Goal: Task Accomplishment & Management: Manage account settings

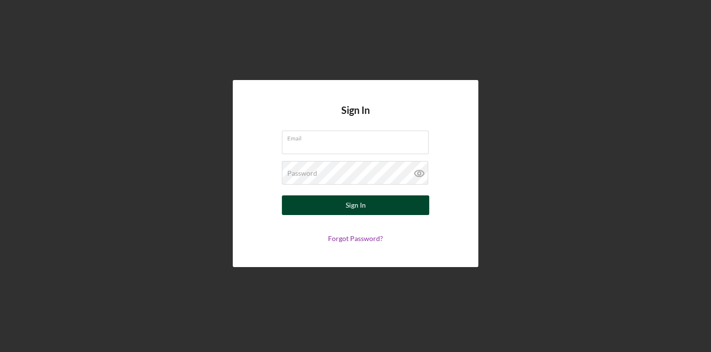
type input "[EMAIL_ADDRESS][DOMAIN_NAME]"
click at [353, 205] on div "Sign In" at bounding box center [356, 205] width 20 height 20
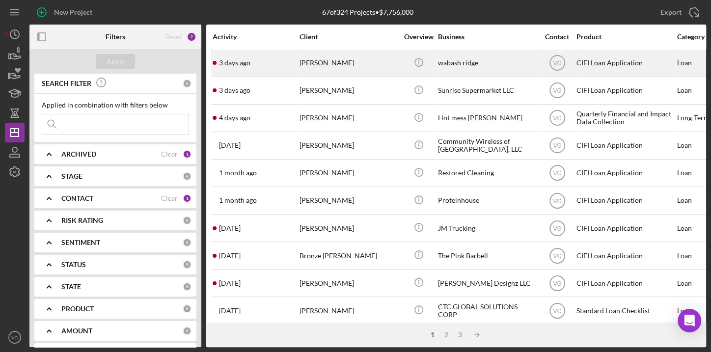
click at [342, 66] on div "[PERSON_NAME]" at bounding box center [349, 63] width 98 height 26
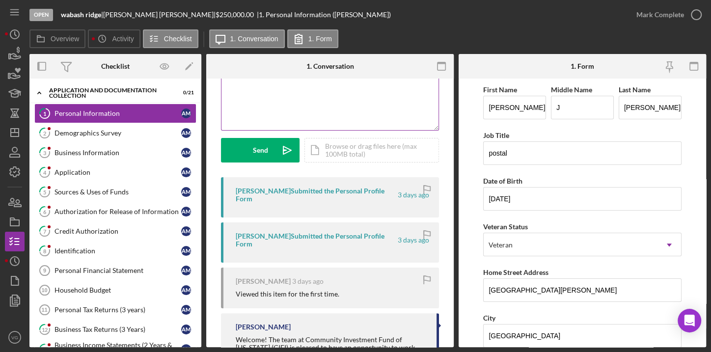
scroll to position [129, 0]
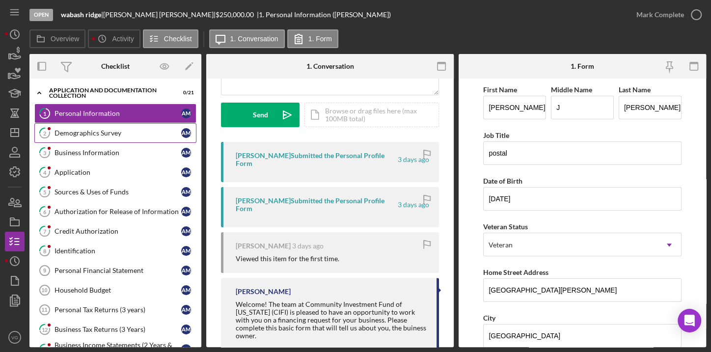
click at [103, 137] on link "2 Demographics Survey A M" at bounding box center [115, 133] width 162 height 20
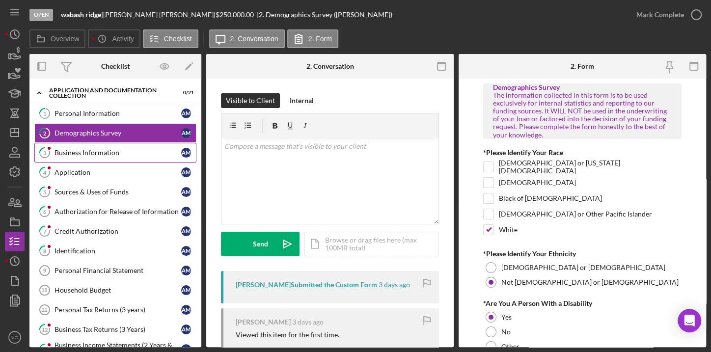
click at [97, 154] on div "Business Information" at bounding box center [118, 153] width 127 height 8
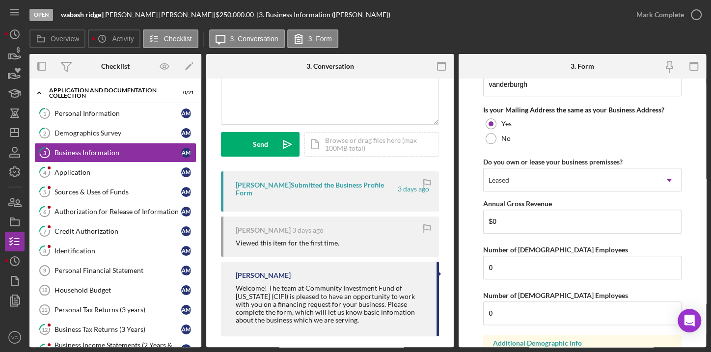
scroll to position [759, 0]
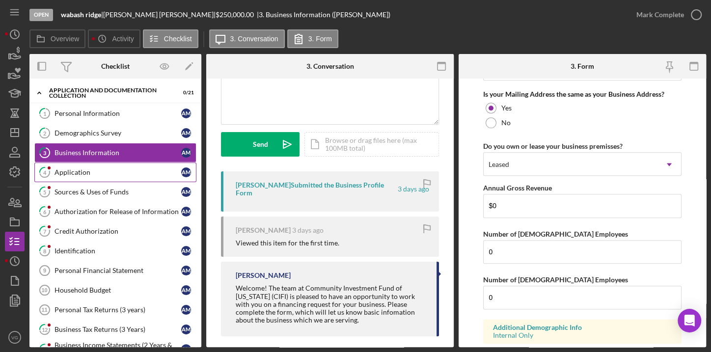
click at [109, 170] on div "Application" at bounding box center [118, 172] width 127 height 8
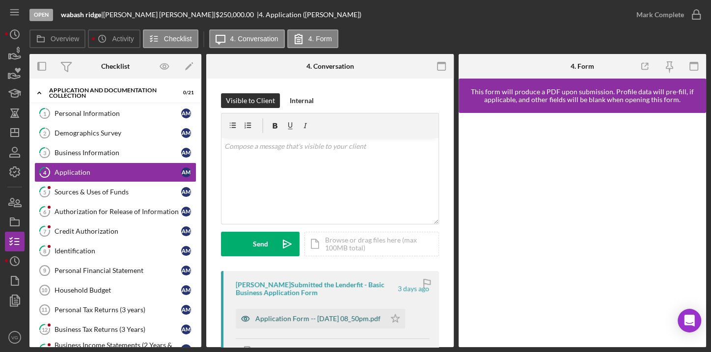
click at [282, 322] on div "Application Form -- [DATE] 08_50pm.pdf" at bounding box center [317, 319] width 125 height 8
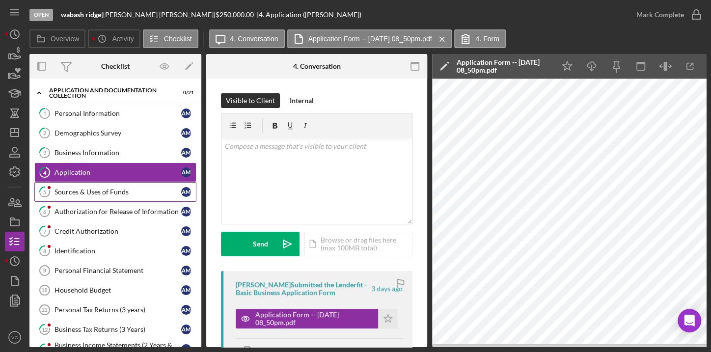
click at [63, 191] on div "Sources & Uses of Funds" at bounding box center [118, 192] width 127 height 8
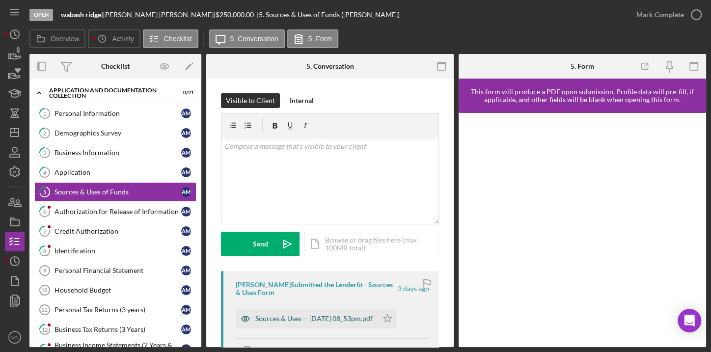
click at [269, 320] on div "Sources & Uses -- [DATE] 08_53pm.pdf" at bounding box center [313, 319] width 117 height 8
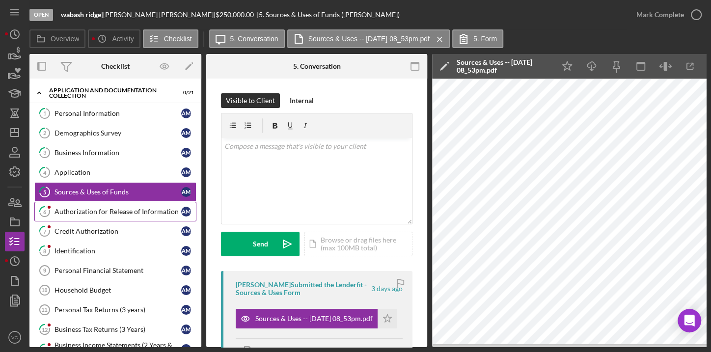
click at [105, 216] on link "6 Authorization for Release of Information A M" at bounding box center [115, 212] width 162 height 20
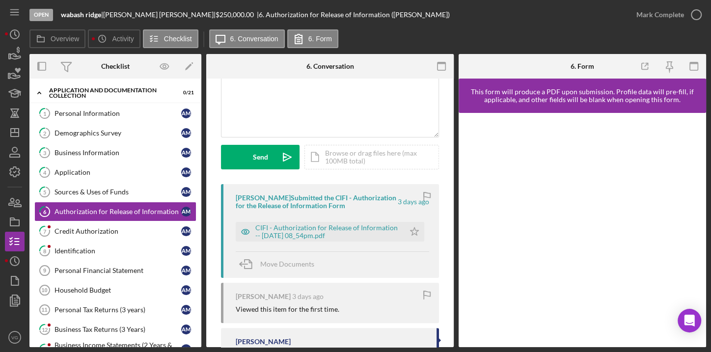
scroll to position [89, 0]
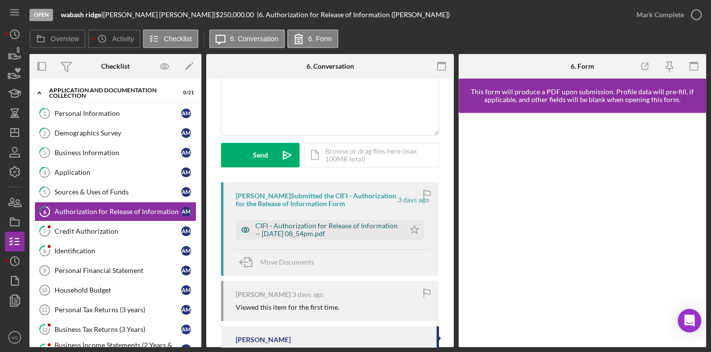
click at [338, 231] on div "CIFI - Authorization for Release of Information -- [DATE] 08_54pm.pdf" at bounding box center [327, 230] width 144 height 16
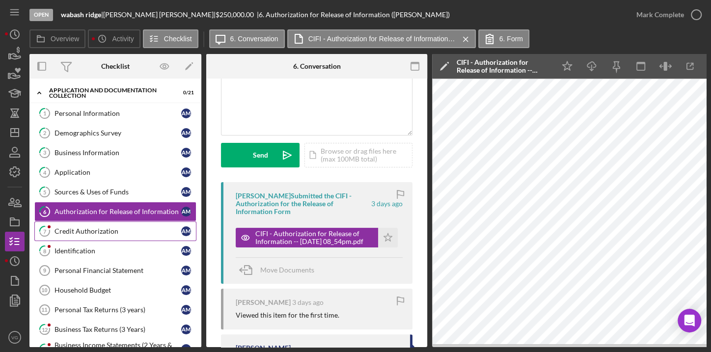
click at [104, 227] on div "Credit Authorization" at bounding box center [118, 231] width 127 height 8
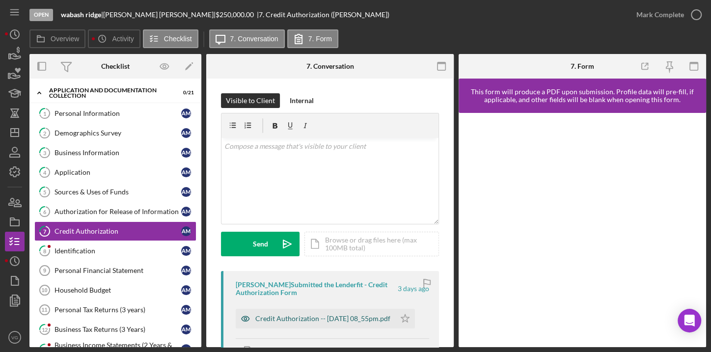
click at [327, 317] on div "Credit Authorization -- [DATE] 08_55pm.pdf" at bounding box center [322, 319] width 135 height 8
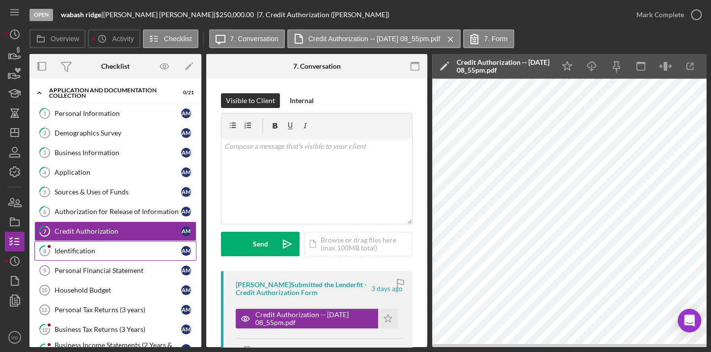
click at [92, 255] on link "8 Identification A M" at bounding box center [115, 251] width 162 height 20
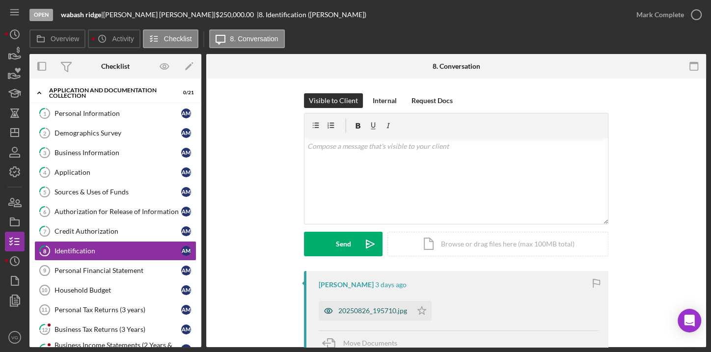
click at [375, 307] on div "20250826_195710.jpg" at bounding box center [372, 311] width 69 height 8
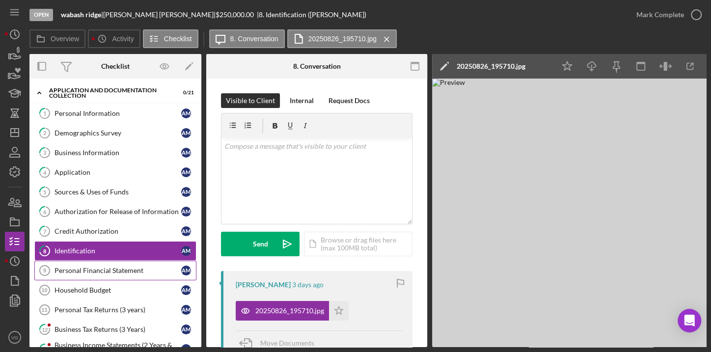
scroll to position [89, 0]
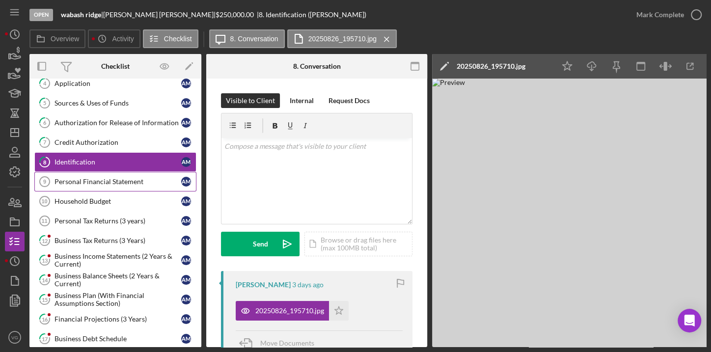
click at [99, 183] on link "Personal Financial Statement 9 Personal Financial Statement A M" at bounding box center [115, 182] width 162 height 20
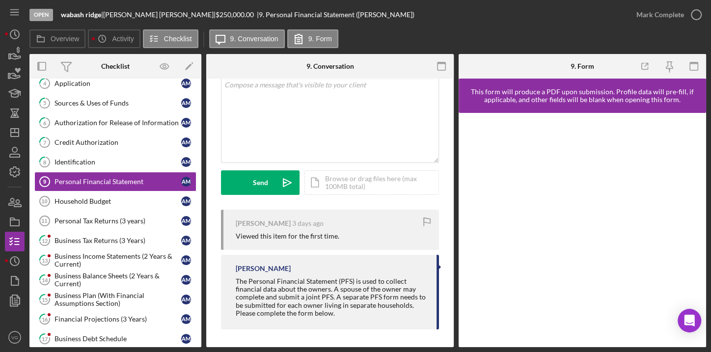
scroll to position [62, 0]
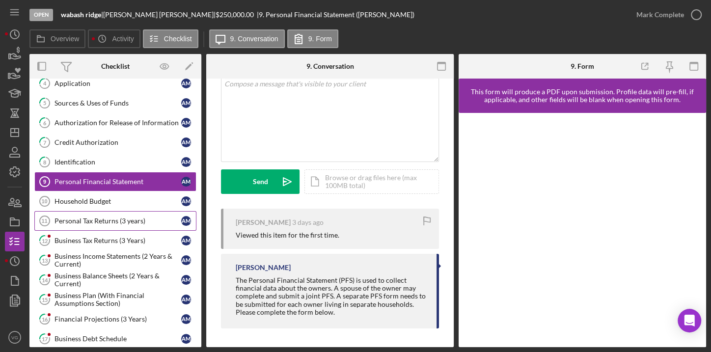
click at [101, 223] on link "Personal Tax Returns (3 years) 11 Personal Tax Returns (3 years) A M" at bounding box center [115, 221] width 162 height 20
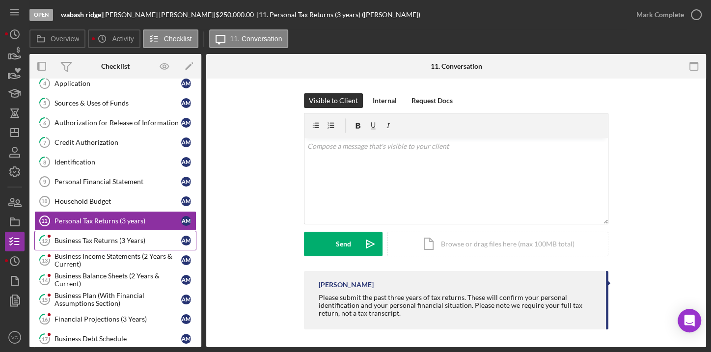
click at [105, 239] on div "Business Tax Returns (3 Years)" at bounding box center [118, 241] width 127 height 8
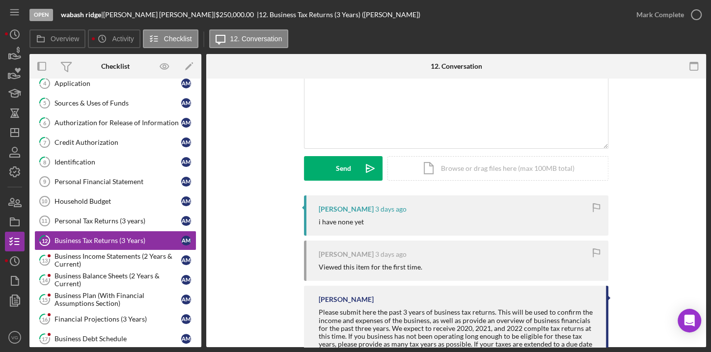
scroll to position [123, 0]
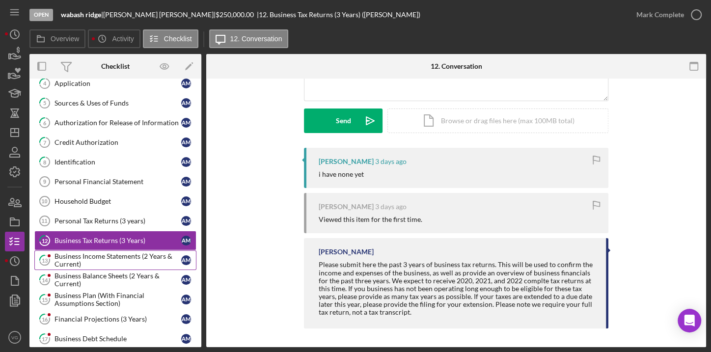
click at [93, 252] on div "Business Income Statements (2 Years & Current)" at bounding box center [118, 260] width 127 height 16
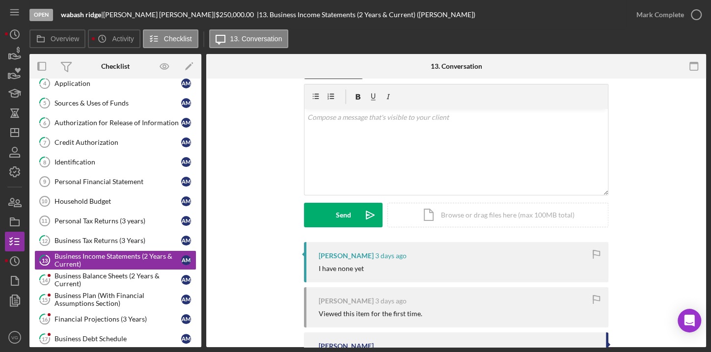
scroll to position [44, 0]
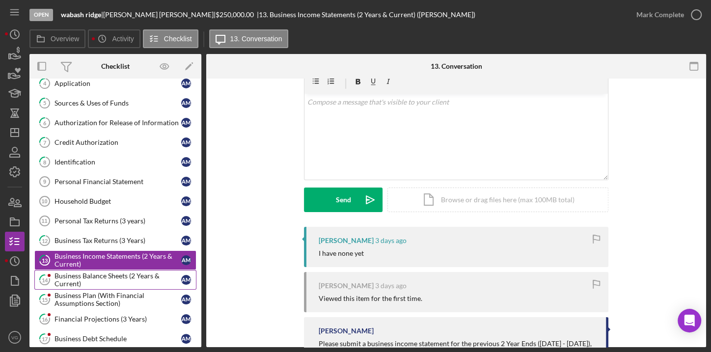
click at [87, 279] on div "Business Balance Sheets (2 Years & Current)" at bounding box center [118, 280] width 127 height 16
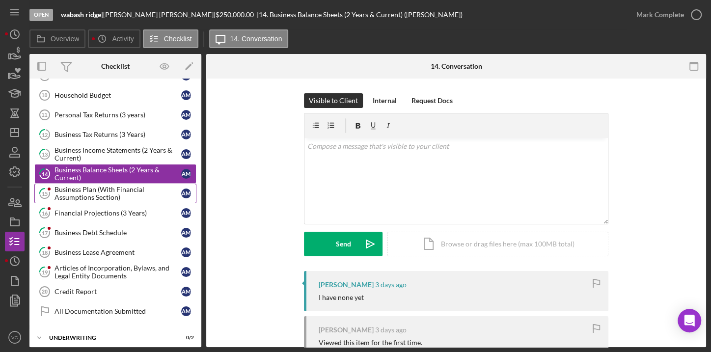
click at [99, 192] on div "Business Plan (With Financial Assumptions Section)" at bounding box center [118, 194] width 127 height 16
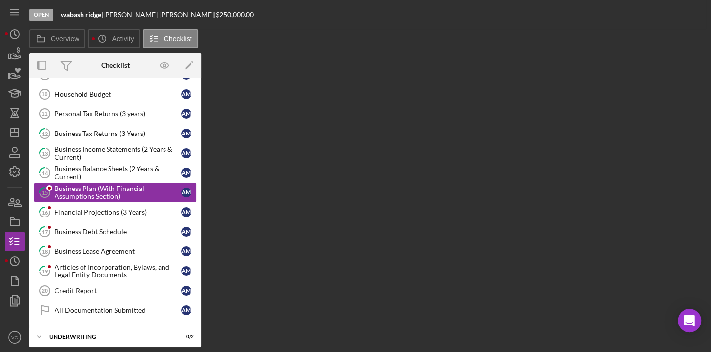
scroll to position [195, 0]
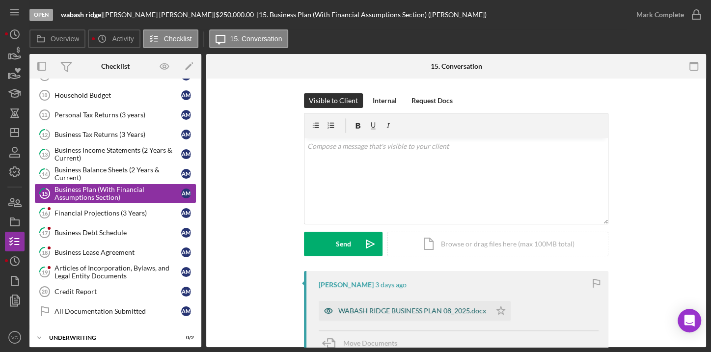
click at [378, 309] on div "WABASH RIDGE BUSINESS PLAN 08_2025.docx" at bounding box center [412, 311] width 148 height 8
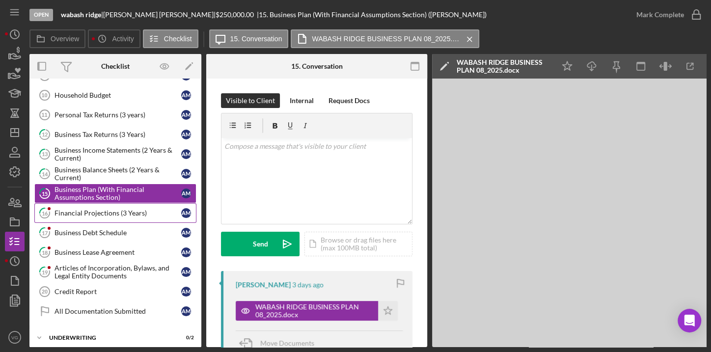
click at [112, 215] on link "16 Financial Projections (3 Years) A M" at bounding box center [115, 213] width 162 height 20
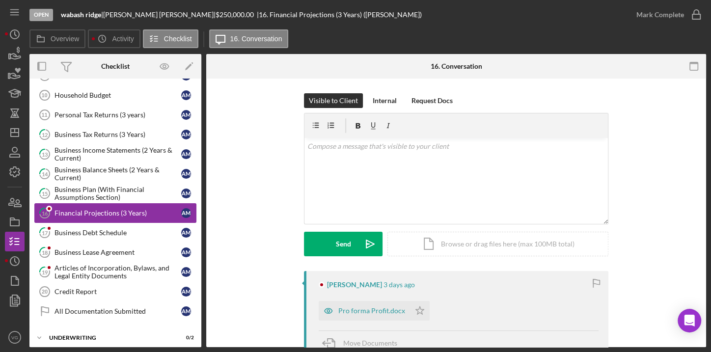
scroll to position [195, 0]
click at [115, 229] on div "Business Debt Schedule" at bounding box center [118, 233] width 127 height 8
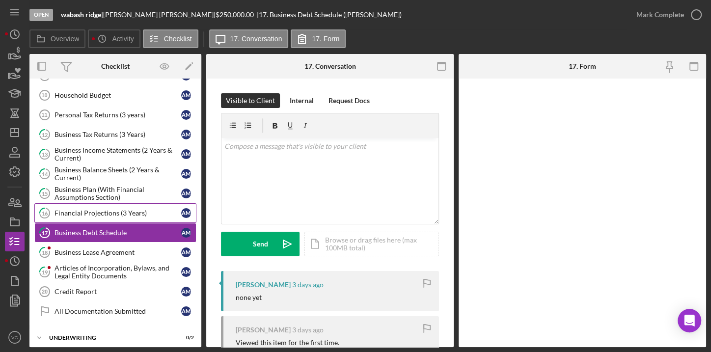
click at [115, 214] on link "16 Financial Projections (3 Years) A M" at bounding box center [115, 213] width 162 height 20
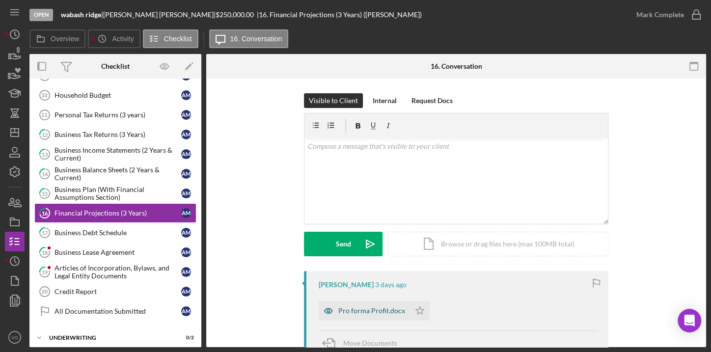
click at [336, 315] on icon "button" at bounding box center [329, 311] width 20 height 20
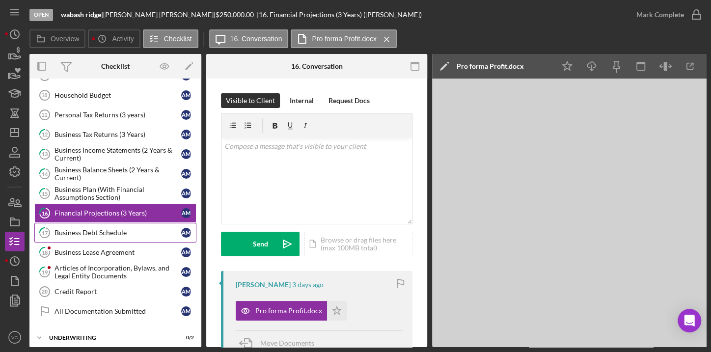
click at [75, 233] on link "17 Business Debt Schedule A M" at bounding box center [115, 233] width 162 height 20
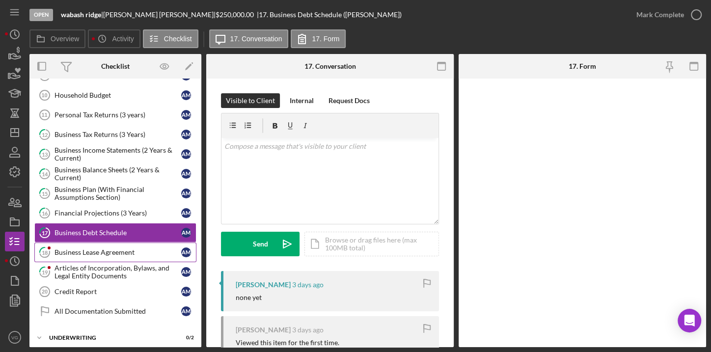
click at [82, 250] on div "Business Lease Agreement" at bounding box center [118, 253] width 127 height 8
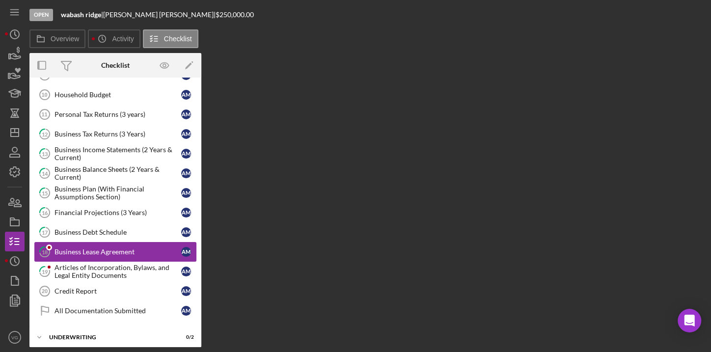
scroll to position [195, 0]
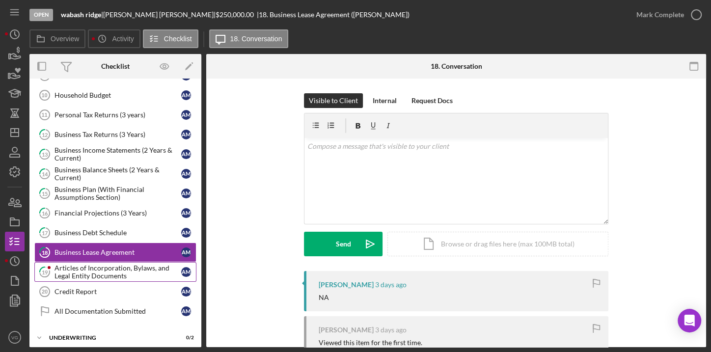
click at [83, 264] on div "Articles of Incorporation, Bylaws, and Legal Entity Documents" at bounding box center [118, 272] width 127 height 16
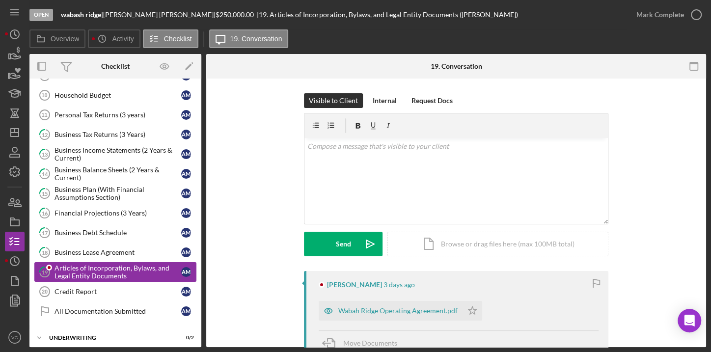
scroll to position [195, 0]
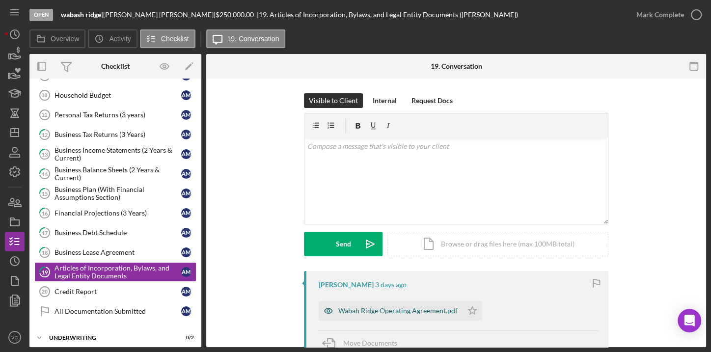
click at [368, 310] on div "Wabah Ridge Operating Agreement.pdf" at bounding box center [397, 311] width 119 height 8
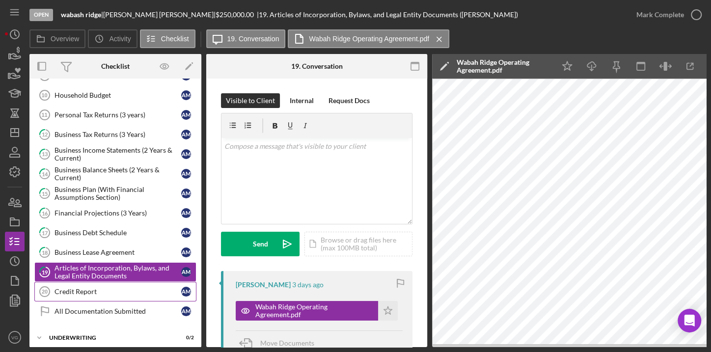
click at [86, 288] on div "Credit Report" at bounding box center [118, 292] width 127 height 8
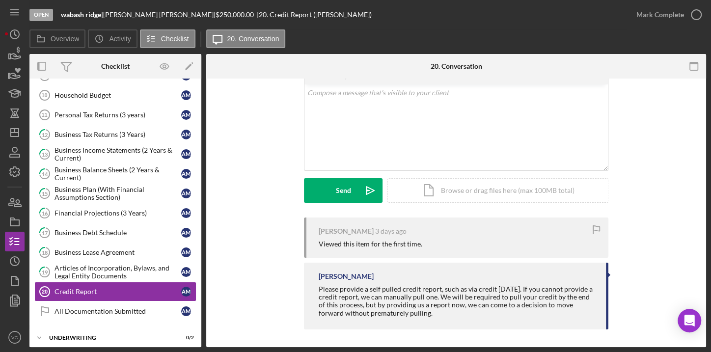
scroll to position [55, 0]
click at [89, 310] on link "All Documentation Submitted All Documentation Submitted A M" at bounding box center [115, 312] width 162 height 20
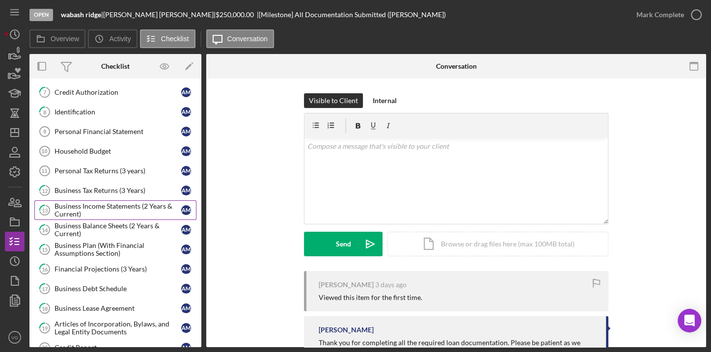
scroll to position [195, 0]
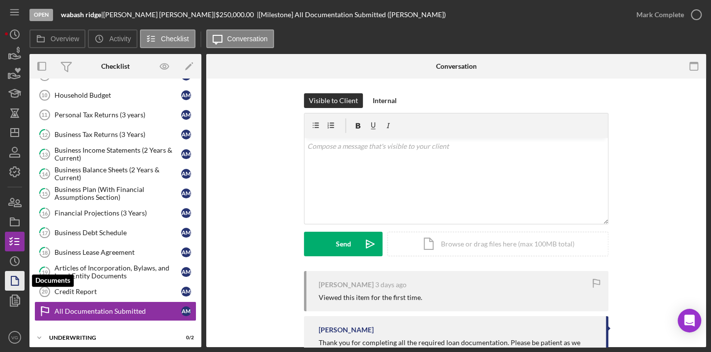
click at [12, 282] on icon "button" at bounding box center [14, 281] width 25 height 25
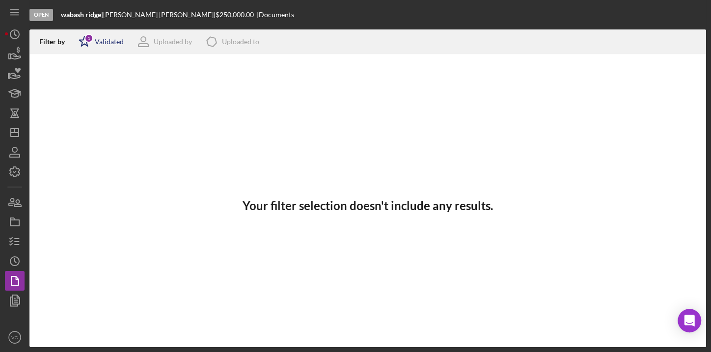
click at [107, 43] on div "Validated" at bounding box center [109, 42] width 29 height 8
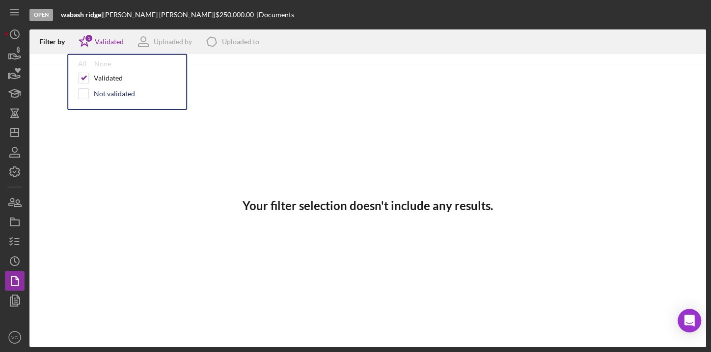
click at [106, 97] on div "Not validated" at bounding box center [114, 94] width 41 height 8
checkbox input "true"
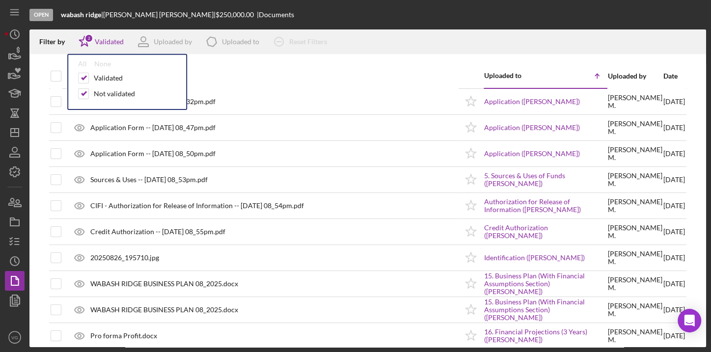
click at [311, 64] on div "Document" at bounding box center [265, 76] width 386 height 24
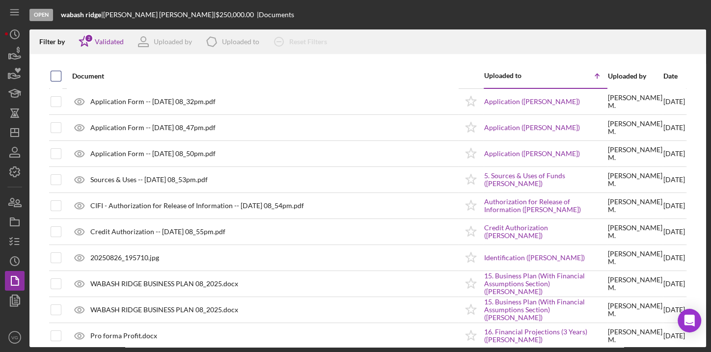
click at [54, 76] on input "checkbox" at bounding box center [56, 76] width 10 height 10
checkbox input "true"
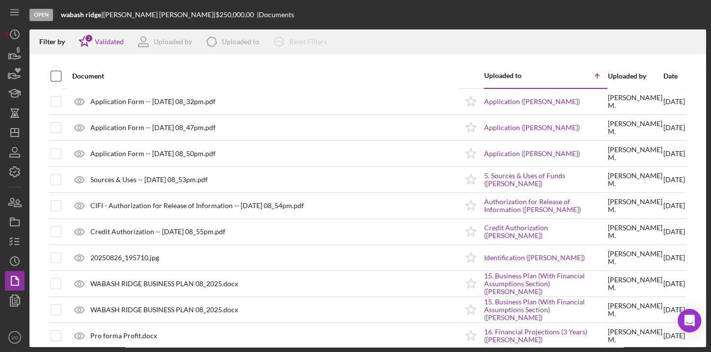
checkbox input "true"
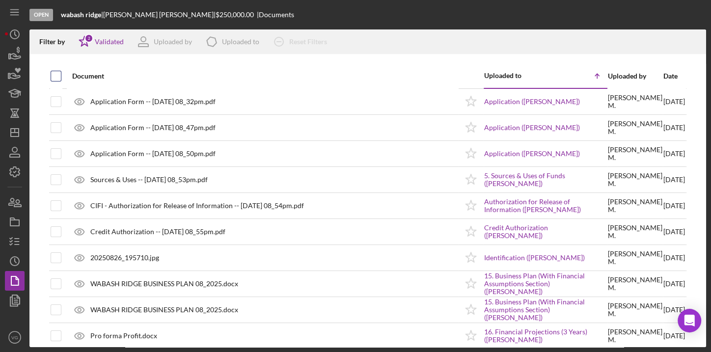
checkbox input "true"
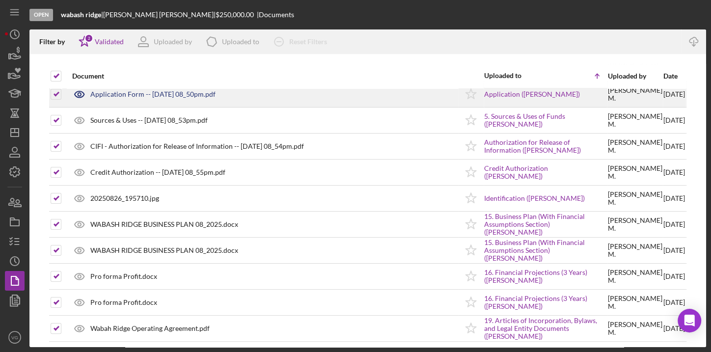
scroll to position [61, 0]
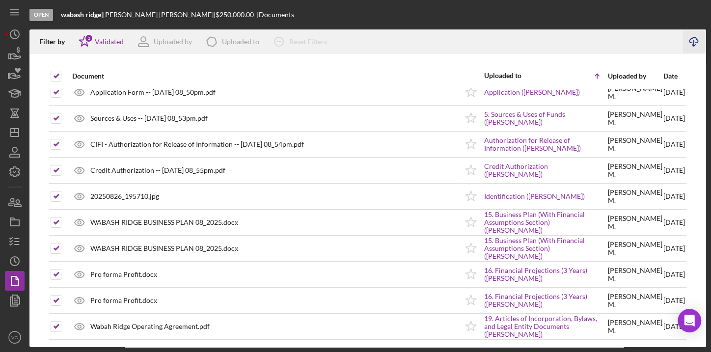
click at [693, 41] on icon "Icon/Download" at bounding box center [694, 42] width 22 height 22
click at [11, 10] on line "button" at bounding box center [14, 10] width 8 height 0
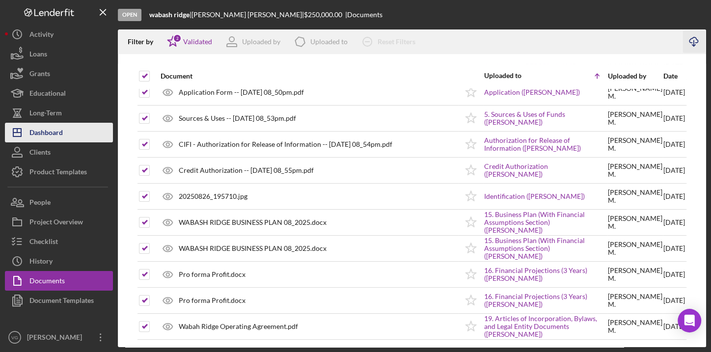
click at [64, 135] on button "Icon/Dashboard Dashboard" at bounding box center [59, 133] width 108 height 20
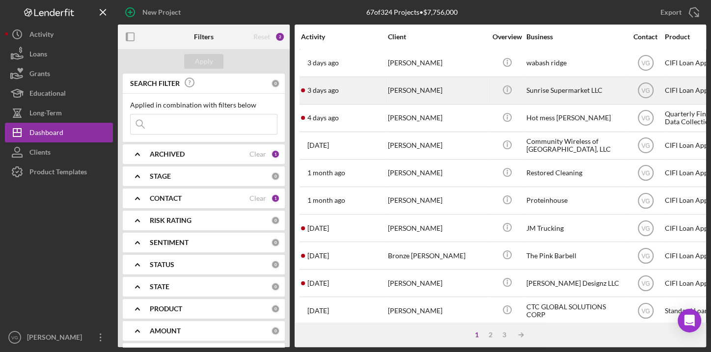
click at [334, 93] on time "3 days ago" at bounding box center [322, 90] width 31 height 8
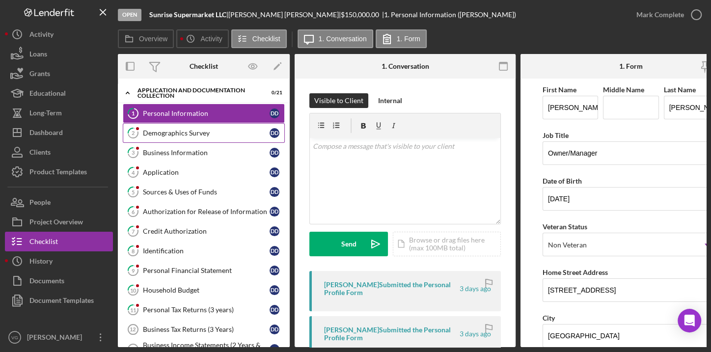
click at [170, 137] on link "2 Demographics Survey D D" at bounding box center [204, 133] width 162 height 20
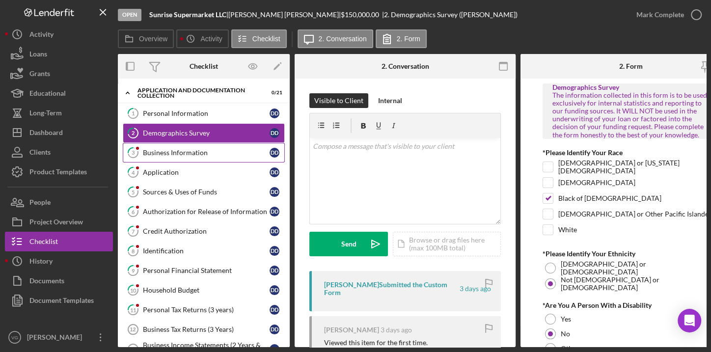
click at [167, 155] on div "Business Information" at bounding box center [206, 153] width 127 height 8
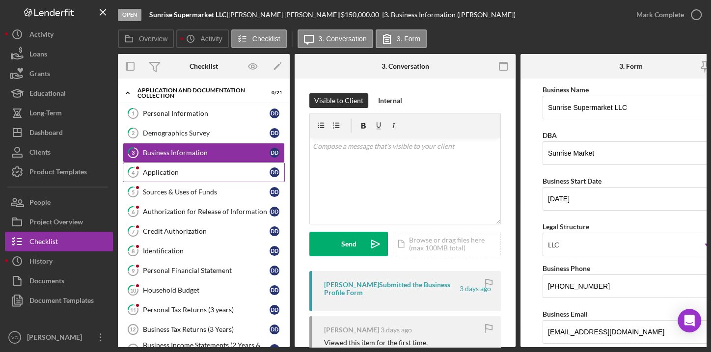
click at [163, 173] on div "Application" at bounding box center [206, 172] width 127 height 8
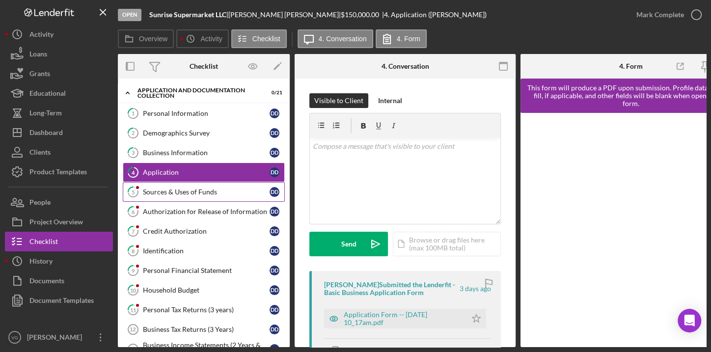
click at [167, 190] on div "Sources & Uses of Funds" at bounding box center [206, 192] width 127 height 8
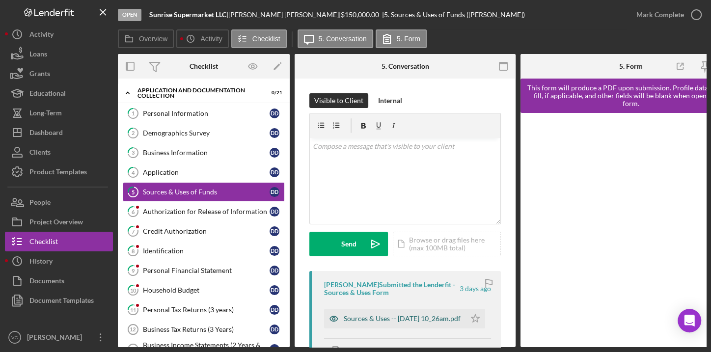
click at [366, 318] on div "Sources & Uses -- [DATE] 10_26am.pdf" at bounding box center [402, 319] width 117 height 8
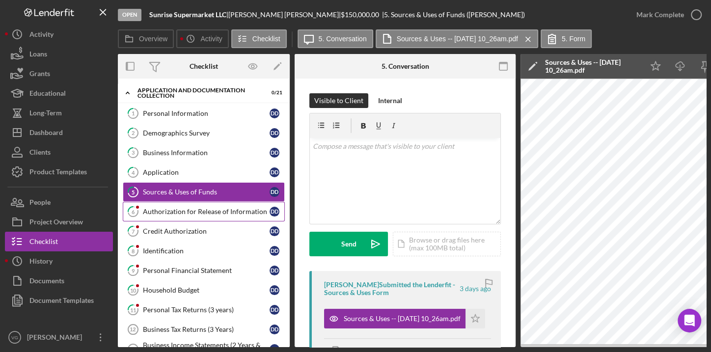
click at [214, 214] on div "Authorization for Release of Information" at bounding box center [206, 212] width 127 height 8
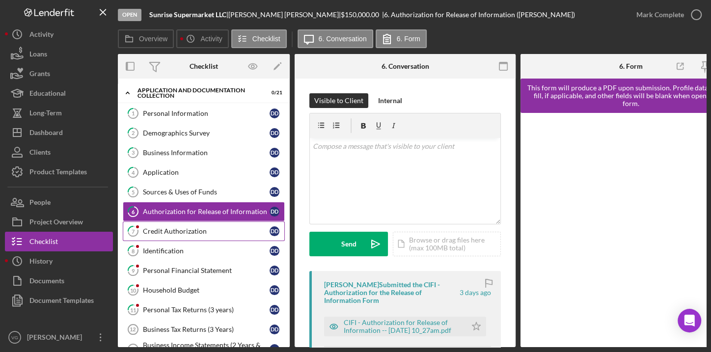
click at [165, 228] on div "Credit Authorization" at bounding box center [206, 231] width 127 height 8
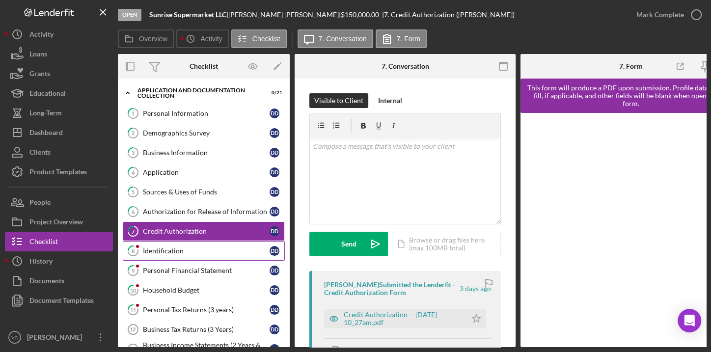
click at [165, 247] on div "Identification" at bounding box center [206, 251] width 127 height 8
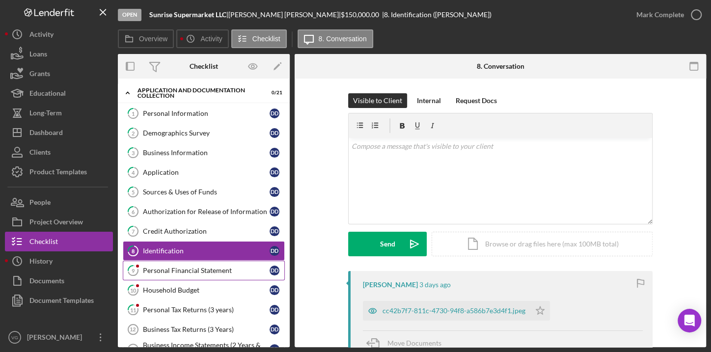
click at [166, 270] on div "Personal Financial Statement" at bounding box center [206, 271] width 127 height 8
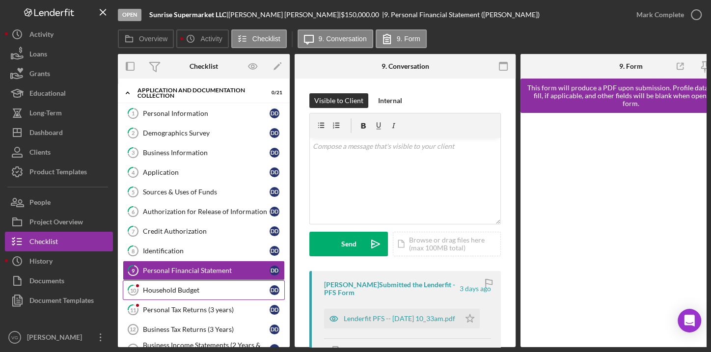
click at [166, 286] on div "Household Budget" at bounding box center [206, 290] width 127 height 8
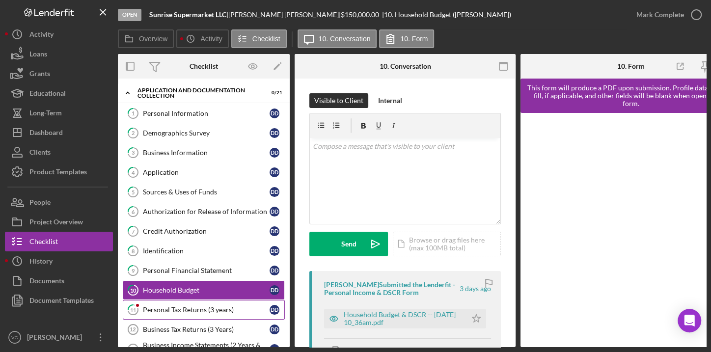
click at [167, 306] on div "Personal Tax Returns (3 years)" at bounding box center [206, 310] width 127 height 8
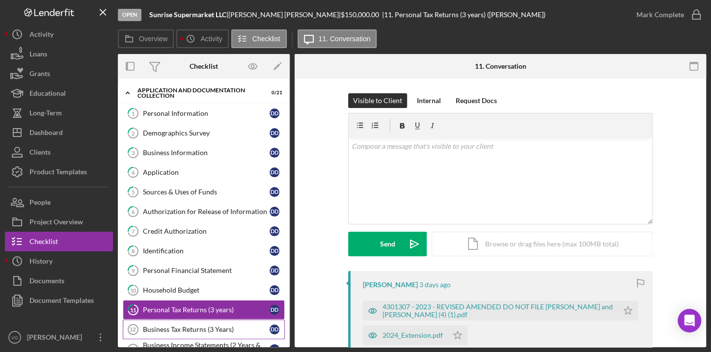
click at [163, 326] on div "Business Tax Returns (3 Years)" at bounding box center [206, 330] width 127 height 8
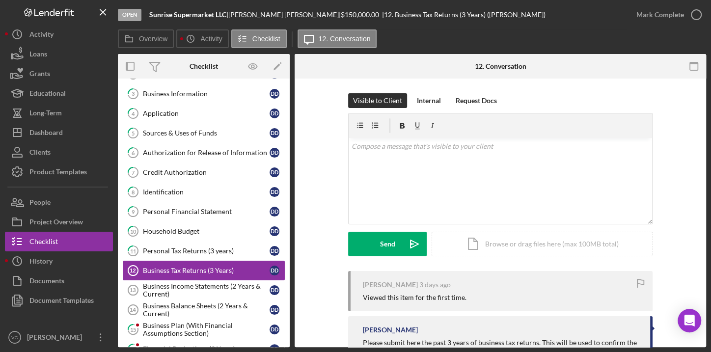
scroll to position [89, 0]
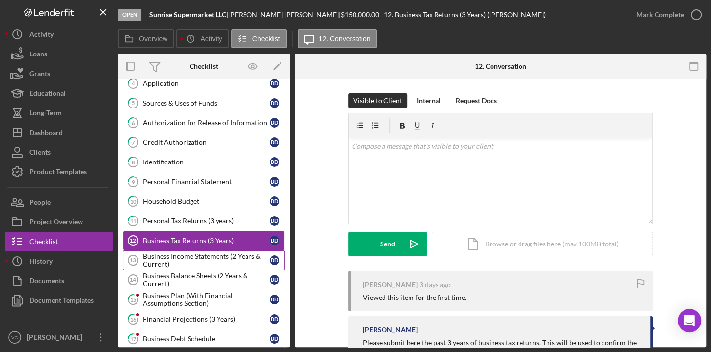
click at [175, 254] on div "Business Income Statements (2 Years & Current)" at bounding box center [206, 260] width 127 height 16
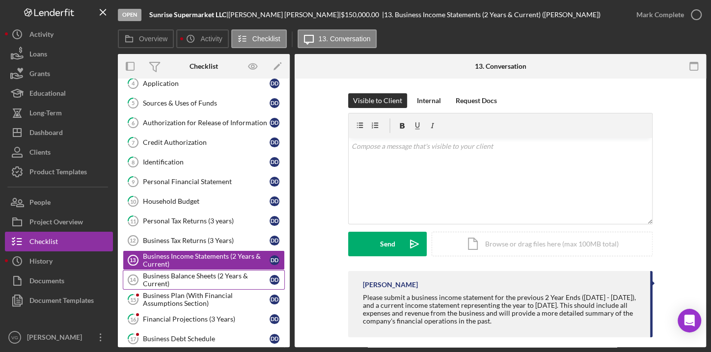
click at [170, 278] on div "Business Balance Sheets (2 Years & Current)" at bounding box center [206, 280] width 127 height 16
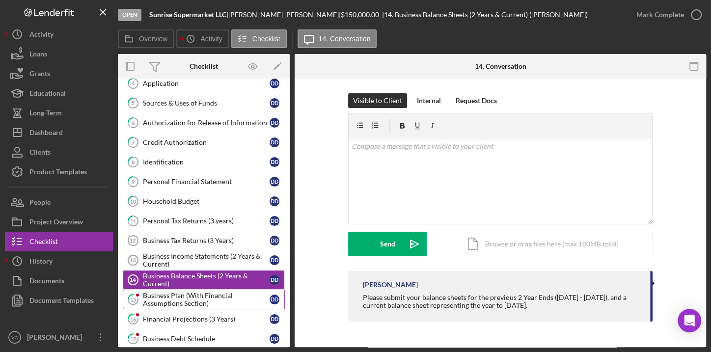
click at [167, 298] on div "Business Plan (With Financial Assumptions Section)" at bounding box center [206, 300] width 127 height 16
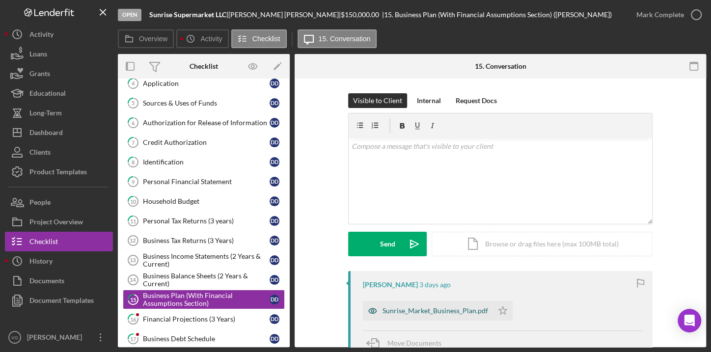
click at [404, 309] on div "Sunrise_Market_Business_Plan.pdf" at bounding box center [436, 311] width 106 height 8
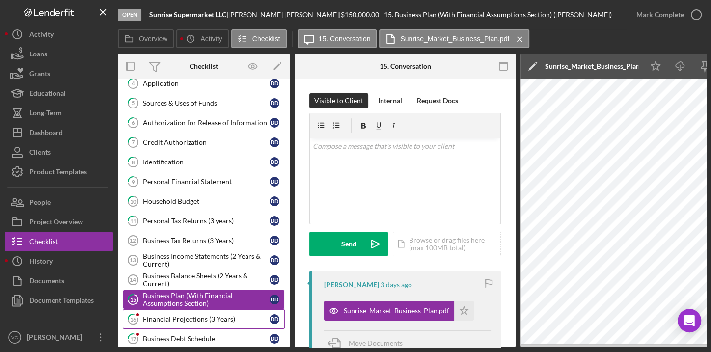
click at [183, 315] on div "Financial Projections (3 Years)" at bounding box center [206, 319] width 127 height 8
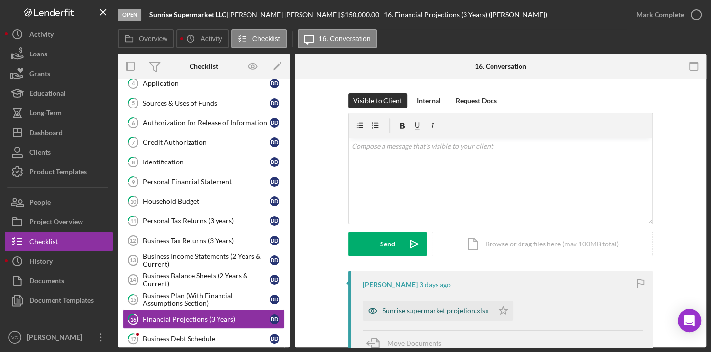
click at [387, 312] on div "Sunrise supermarket projetion.xlsx" at bounding box center [436, 311] width 106 height 8
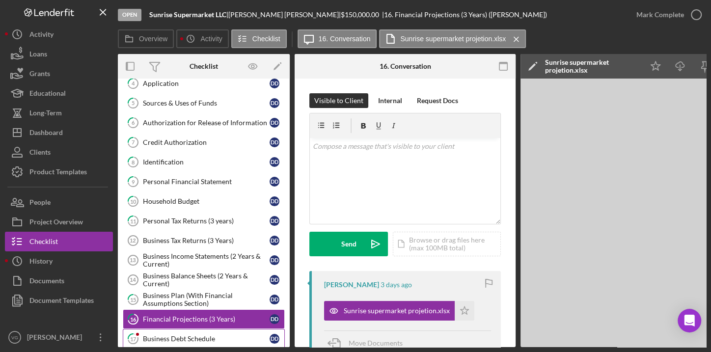
click at [191, 335] on div "Business Debt Schedule" at bounding box center [206, 339] width 127 height 8
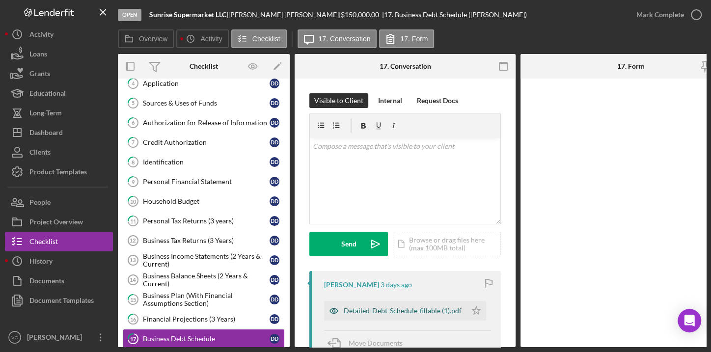
click at [425, 311] on div "Detailed-Debt-Schedule-fillable (1).pdf" at bounding box center [403, 311] width 118 height 8
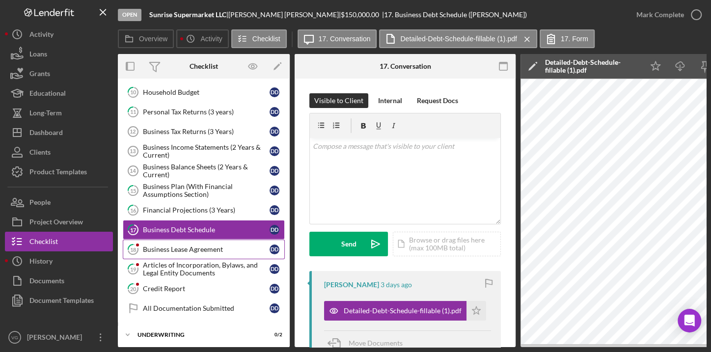
click at [182, 246] on div "Business Lease Agreement" at bounding box center [206, 250] width 127 height 8
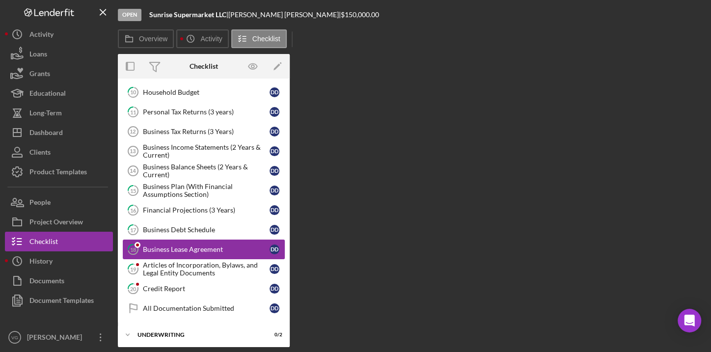
scroll to position [195, 0]
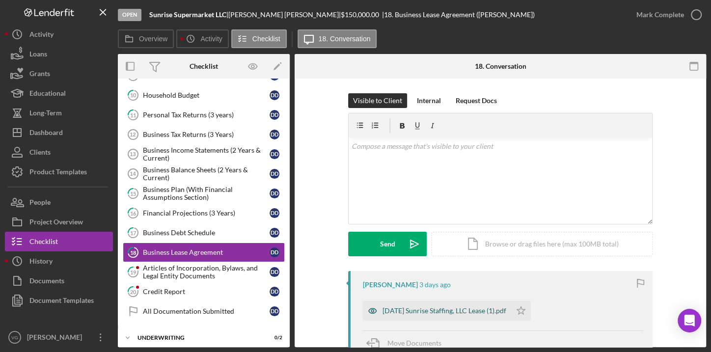
click at [430, 308] on div "[DATE] Sunrise Staffing, LLC Lease (1).pdf" at bounding box center [445, 311] width 124 height 8
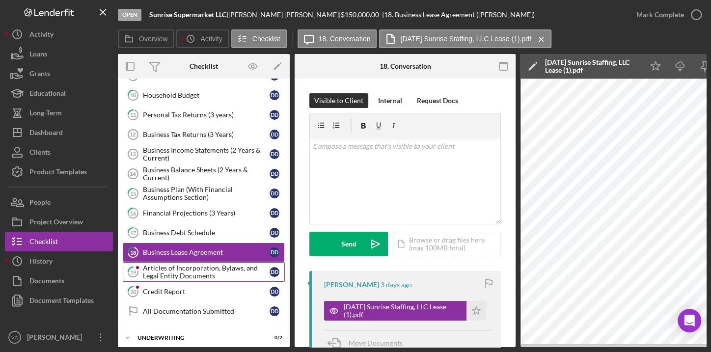
click at [206, 268] on div "Articles of Incorporation, Bylaws, and Legal Entity Documents" at bounding box center [206, 272] width 127 height 16
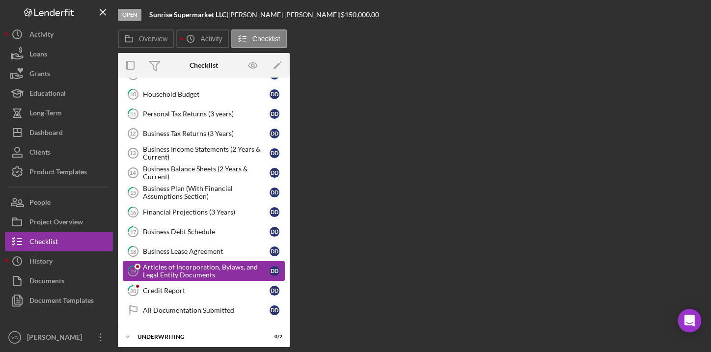
scroll to position [195, 0]
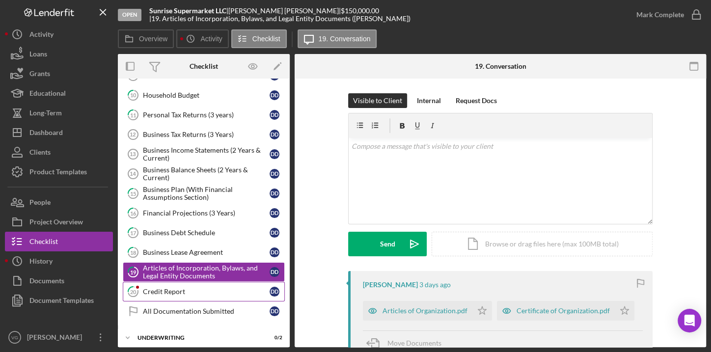
click at [204, 288] on div "Credit Report" at bounding box center [206, 292] width 127 height 8
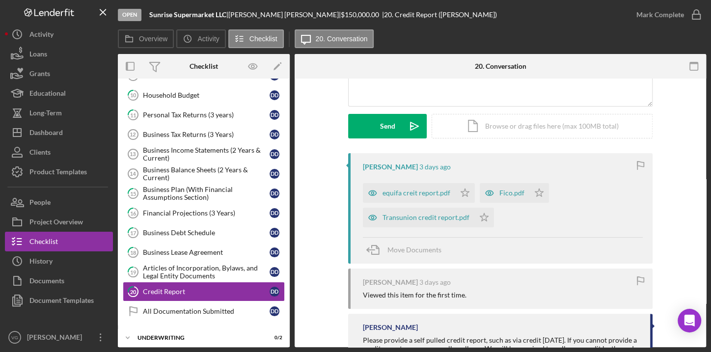
scroll to position [134, 0]
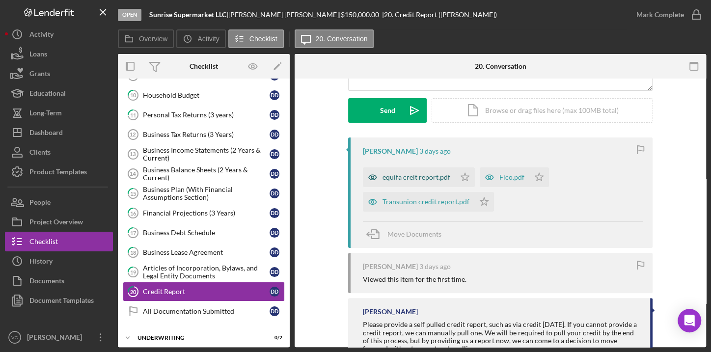
click at [433, 182] on div "equifa creit report.pdf" at bounding box center [409, 177] width 92 height 20
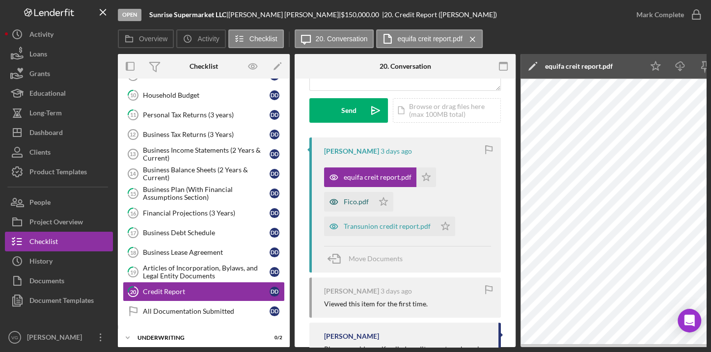
click at [356, 202] on div "Fico.pdf" at bounding box center [356, 202] width 25 height 8
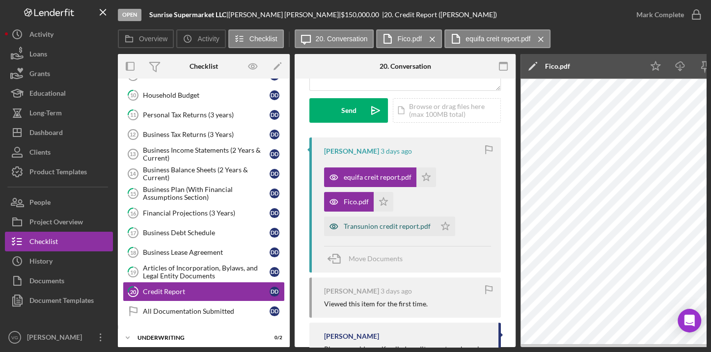
click at [359, 224] on div "Transunion credit report.pdf" at bounding box center [387, 227] width 87 height 8
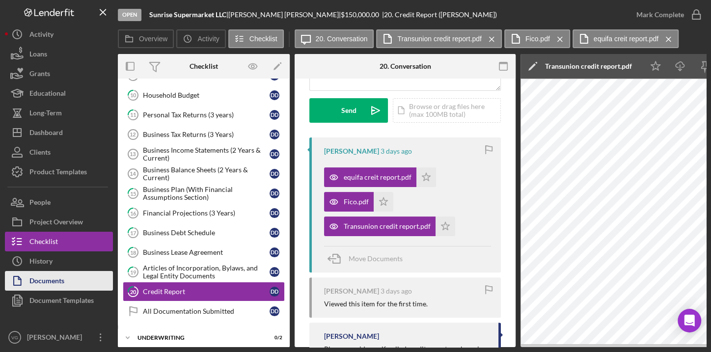
click at [45, 278] on div "Documents" at bounding box center [46, 282] width 35 height 22
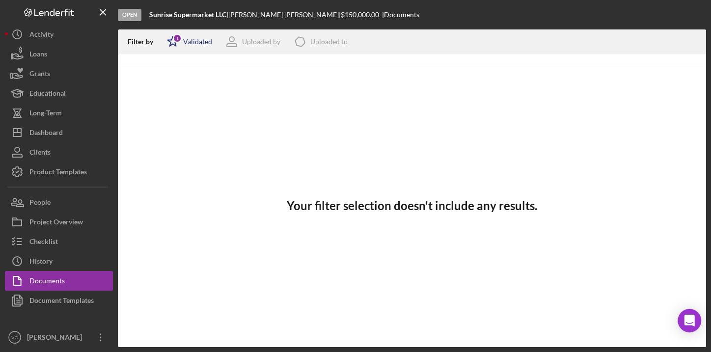
click at [200, 44] on div "Validated" at bounding box center [197, 42] width 29 height 8
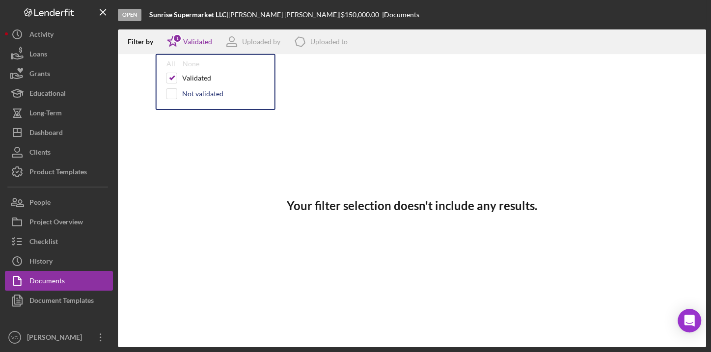
click at [187, 94] on div "Not validated" at bounding box center [202, 94] width 41 height 8
checkbox input "true"
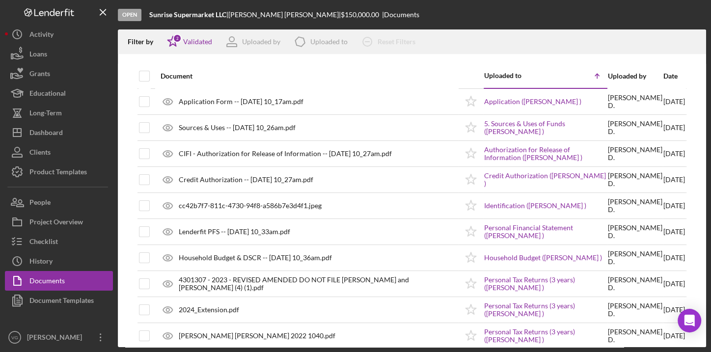
click at [512, 16] on div "Open Sunrise Supermarket LLC | [PERSON_NAME] | $150,000.00 | Documents" at bounding box center [412, 14] width 588 height 29
click at [140, 75] on input "checkbox" at bounding box center [144, 76] width 10 height 10
checkbox input "true"
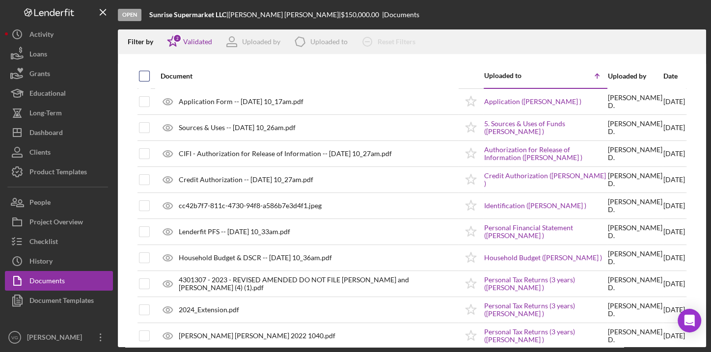
checkbox input "true"
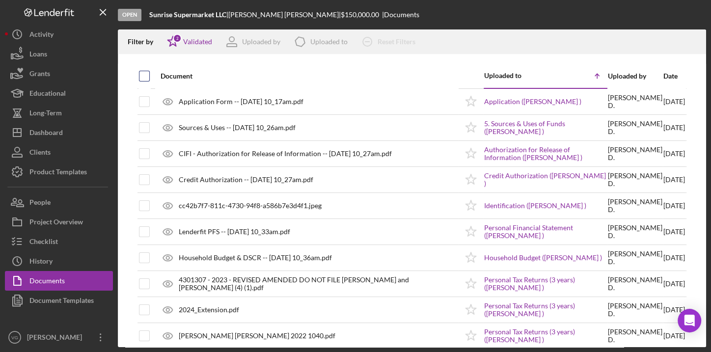
checkbox input "true"
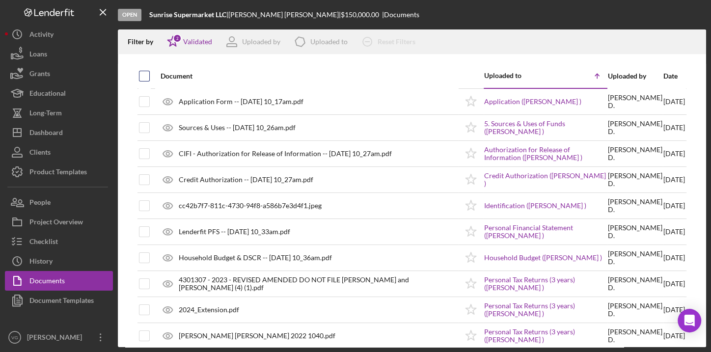
checkbox input "true"
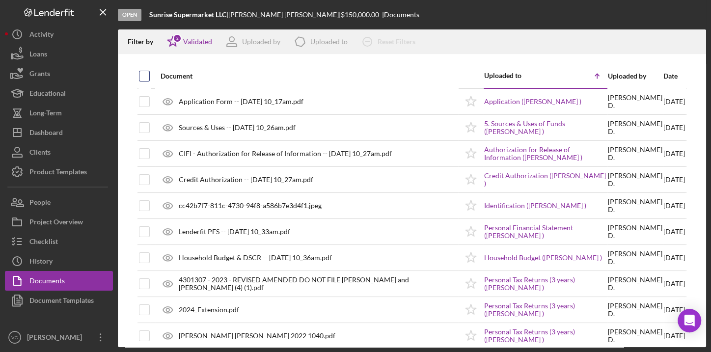
checkbox input "true"
click at [693, 41] on icon "Icon/Download" at bounding box center [694, 42] width 22 height 22
click at [101, 15] on icon "Icon/Menu Close" at bounding box center [103, 12] width 22 height 22
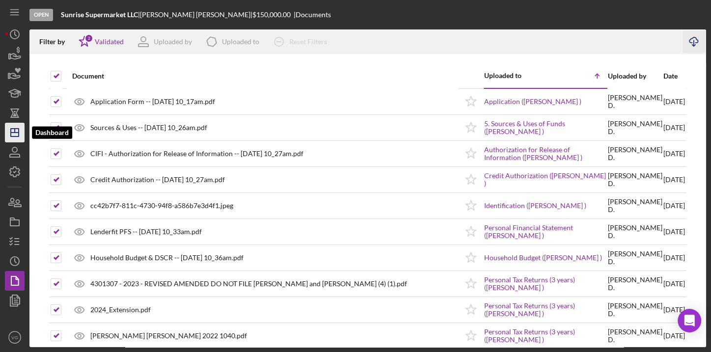
click at [11, 135] on icon "Icon/Dashboard" at bounding box center [14, 132] width 25 height 25
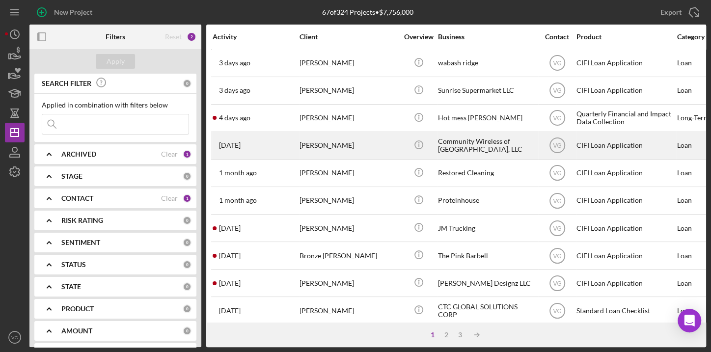
click at [339, 149] on div "[PERSON_NAME]" at bounding box center [349, 146] width 98 height 26
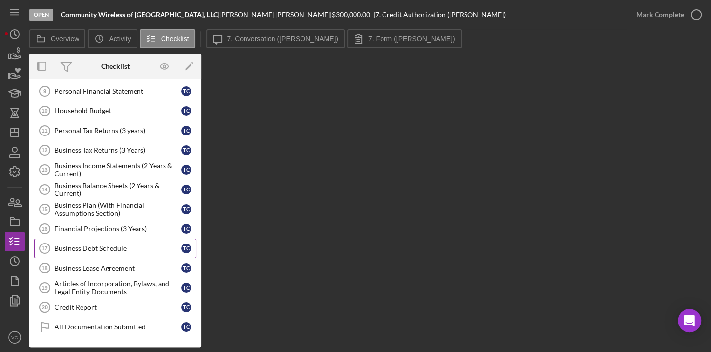
scroll to position [216, 0]
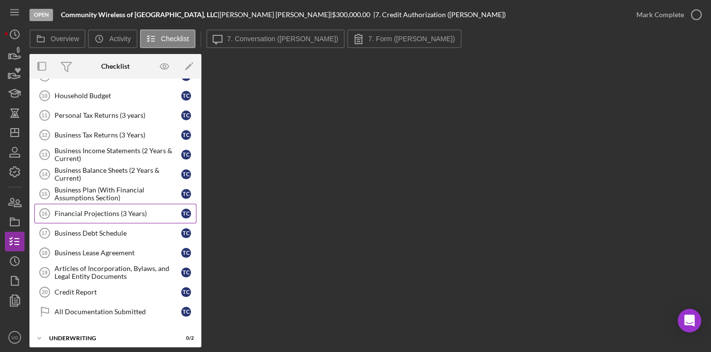
click at [106, 214] on link "Financial Projections (3 Years) 16 Financial Projections (3 Years) T C" at bounding box center [115, 214] width 162 height 20
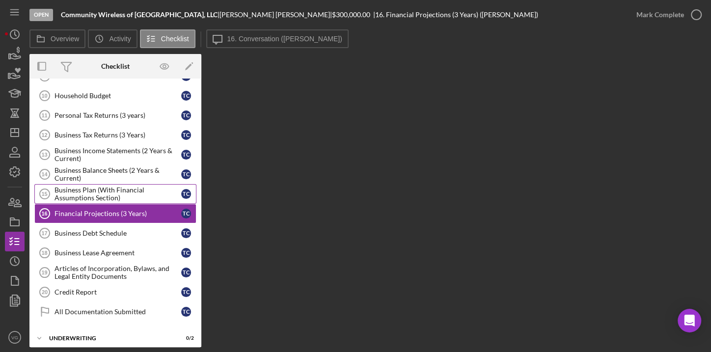
click at [105, 189] on div "Business Plan (With Financial Assumptions Section)" at bounding box center [118, 194] width 127 height 16
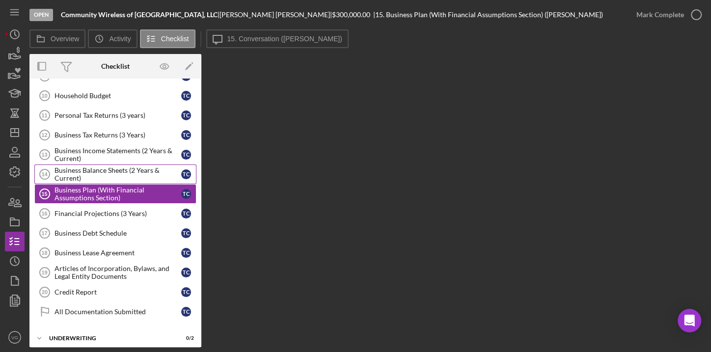
click at [103, 168] on div "Business Balance Sheets (2 Years & Current)" at bounding box center [118, 175] width 127 height 16
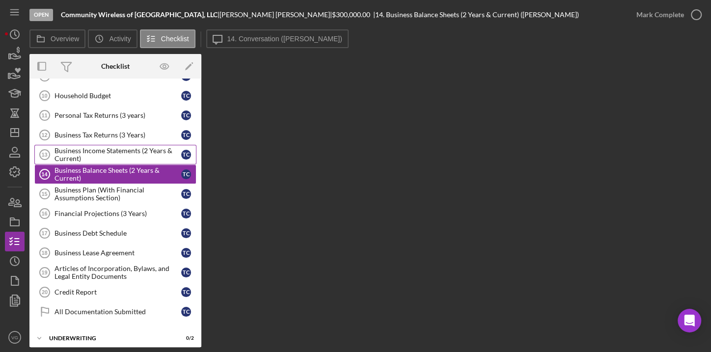
click at [103, 150] on div "Business Income Statements (2 Years & Current)" at bounding box center [118, 155] width 127 height 16
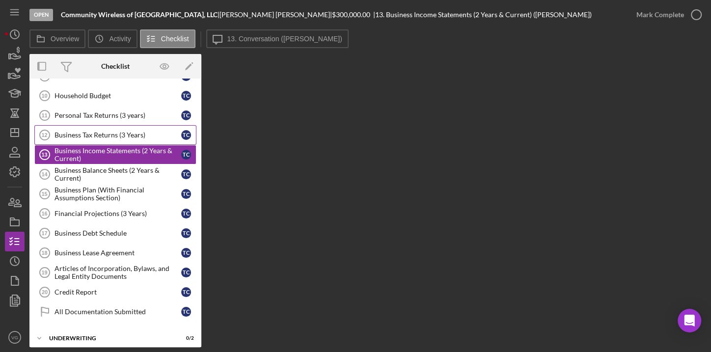
click at [106, 126] on link "Business Tax Returns (3 Years) 12 Business Tax Returns (3 Years) T C" at bounding box center [115, 135] width 162 height 20
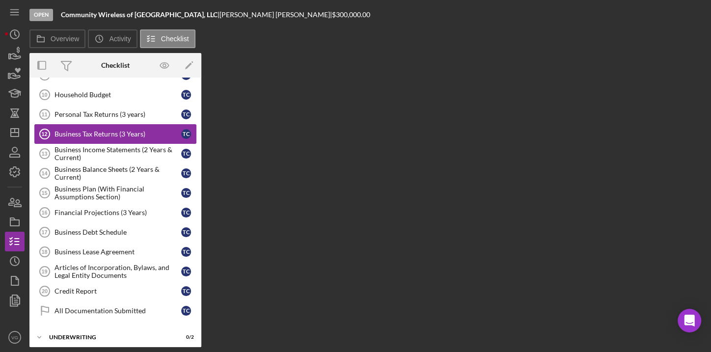
scroll to position [216, 0]
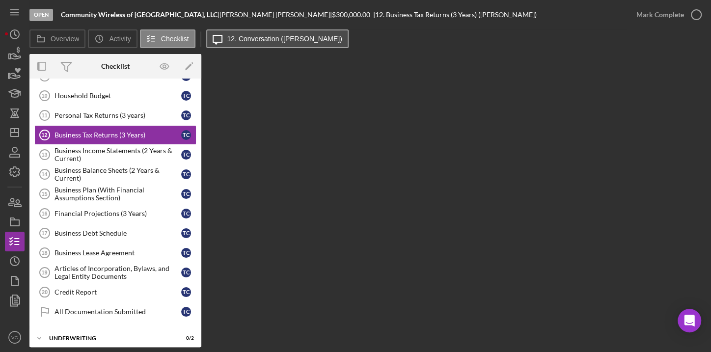
click at [281, 38] on label "12. Conversation ([PERSON_NAME])" at bounding box center [284, 39] width 115 height 8
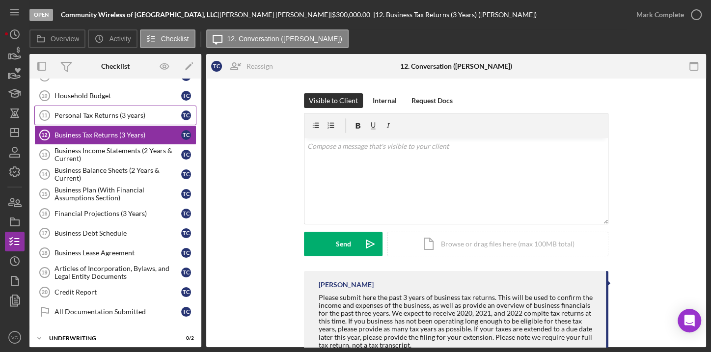
click at [120, 111] on div "Personal Tax Returns (3 years)" at bounding box center [118, 115] width 127 height 8
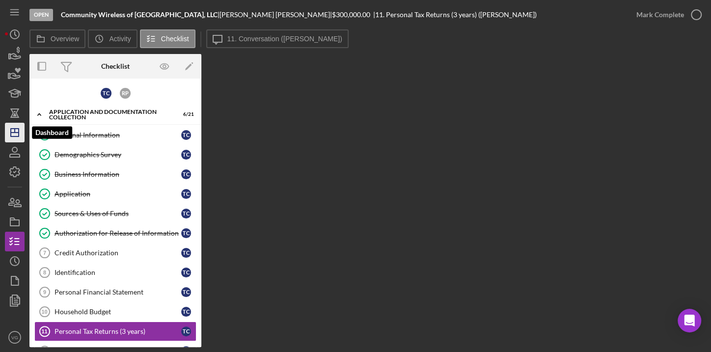
click at [18, 137] on polygon "button" at bounding box center [15, 133] width 8 height 8
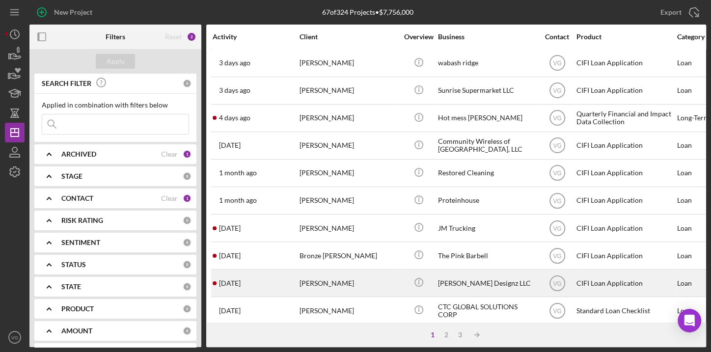
scroll to position [44, 0]
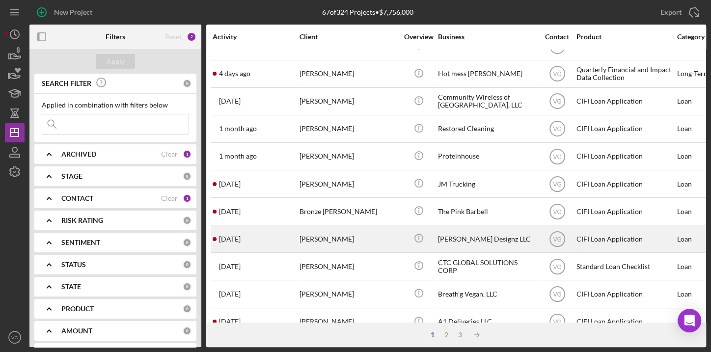
click at [325, 236] on div "[PERSON_NAME]" at bounding box center [349, 239] width 98 height 26
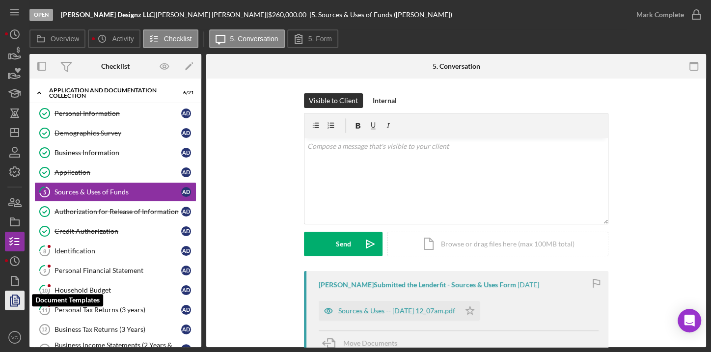
click at [12, 301] on polygon "button" at bounding box center [15, 299] width 7 height 9
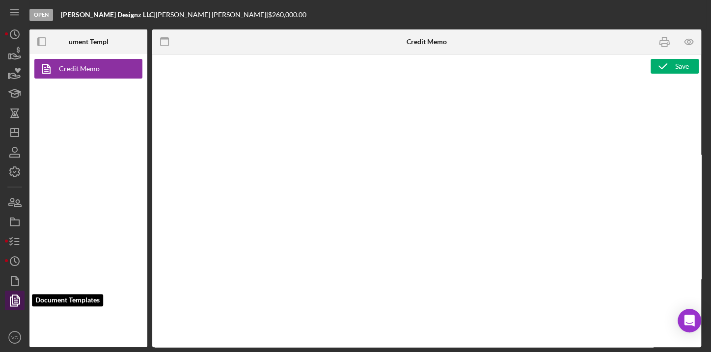
type textarea "<p>&nbsp;</p> <p style="text-align: center; margin: 0 0 8pt; line-height: 107%;…"
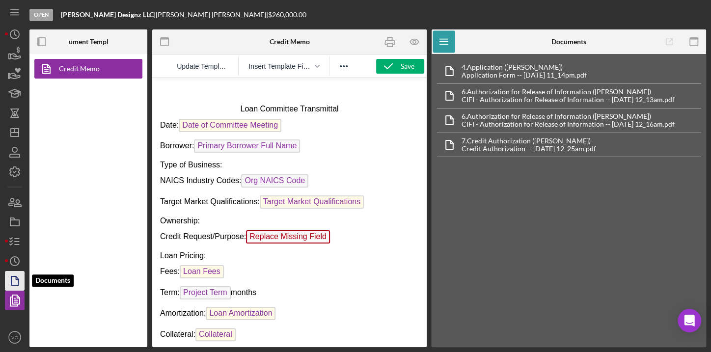
click at [16, 278] on icon "button" at bounding box center [17, 278] width 2 height 2
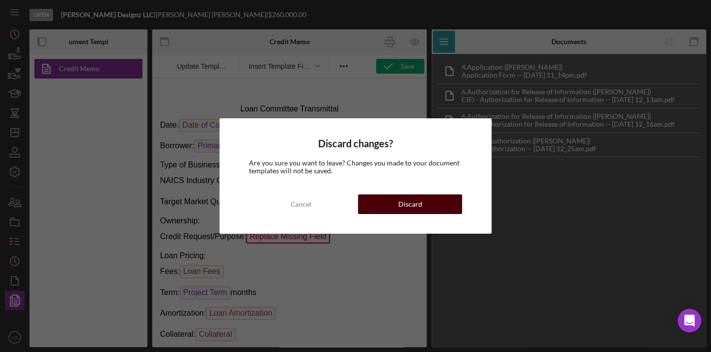
click at [388, 199] on button "Discard" at bounding box center [410, 205] width 104 height 20
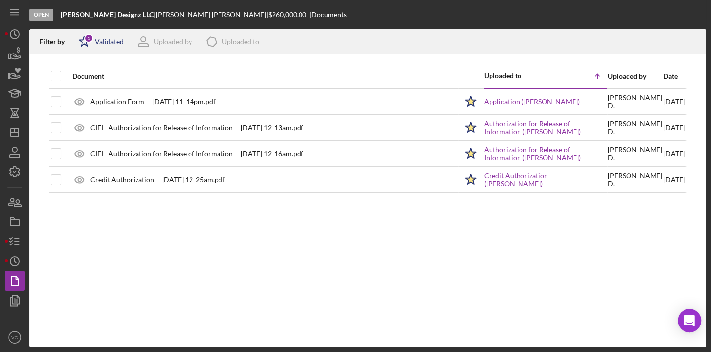
click at [109, 43] on div "Validated" at bounding box center [109, 42] width 29 height 8
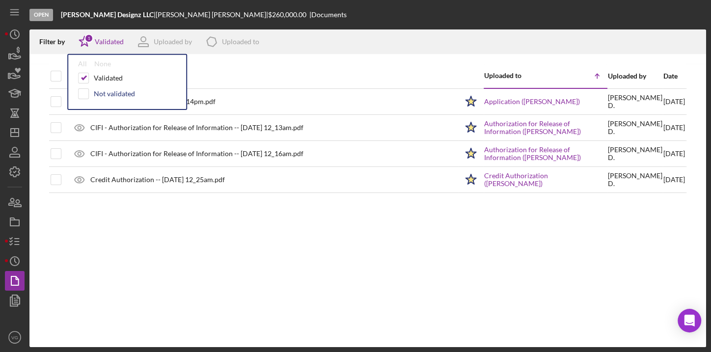
click at [102, 92] on div "Not validated" at bounding box center [114, 94] width 41 height 8
checkbox input "true"
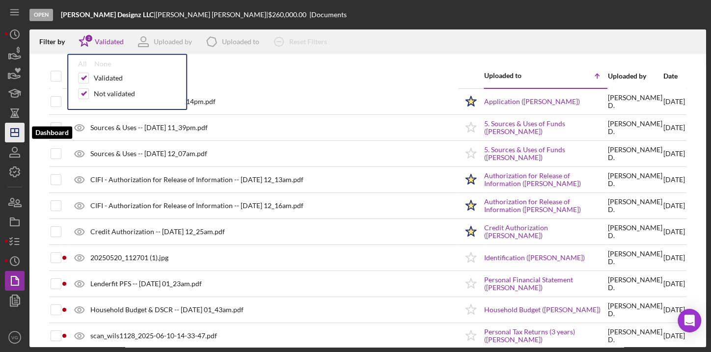
click at [17, 136] on icon "Icon/Dashboard" at bounding box center [14, 132] width 25 height 25
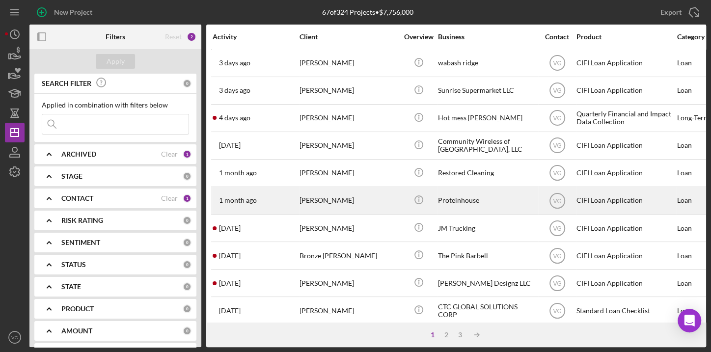
click at [325, 204] on div "[PERSON_NAME]" at bounding box center [349, 201] width 98 height 26
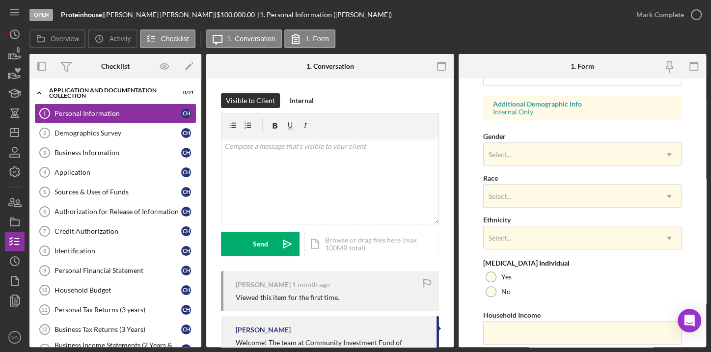
scroll to position [357, 0]
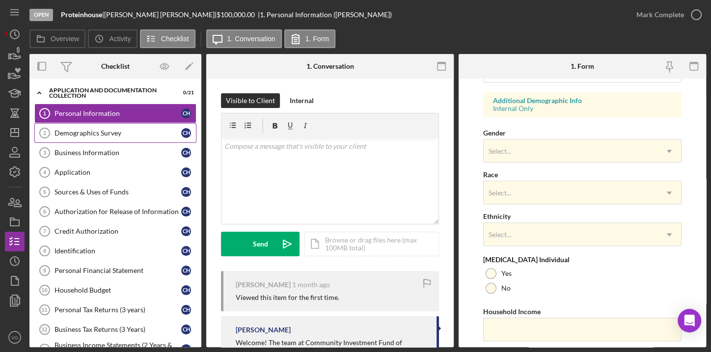
click at [105, 138] on link "Demographics Survey 2 Demographics Survey C H" at bounding box center [115, 133] width 162 height 20
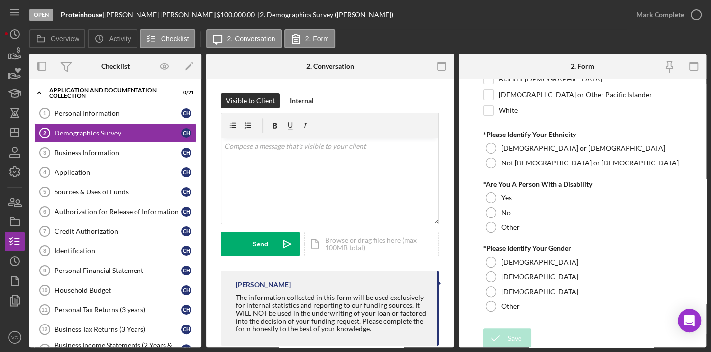
scroll to position [120, 0]
click at [85, 250] on div "Identification" at bounding box center [118, 251] width 127 height 8
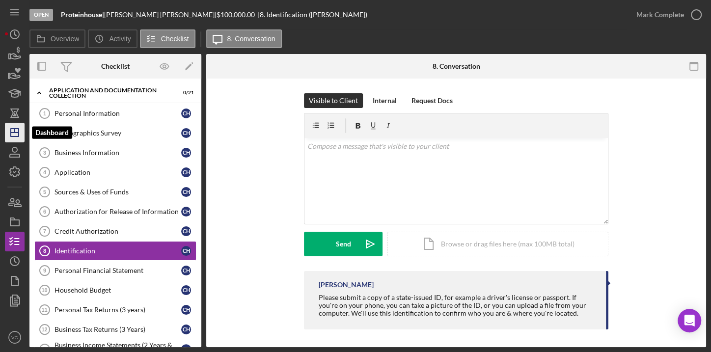
click at [15, 127] on icon "Icon/Dashboard" at bounding box center [14, 132] width 25 height 25
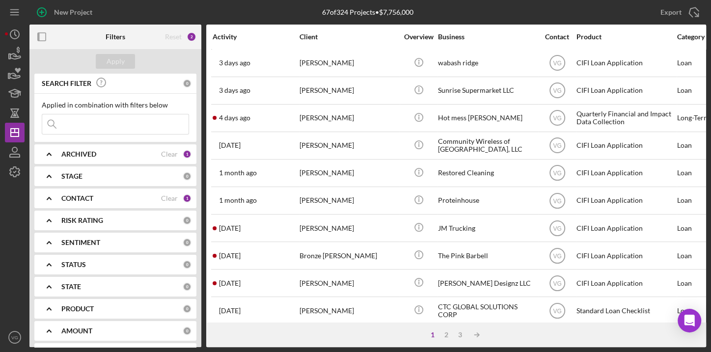
click at [46, 199] on icon "Icon/Expander" at bounding box center [49, 198] width 25 height 25
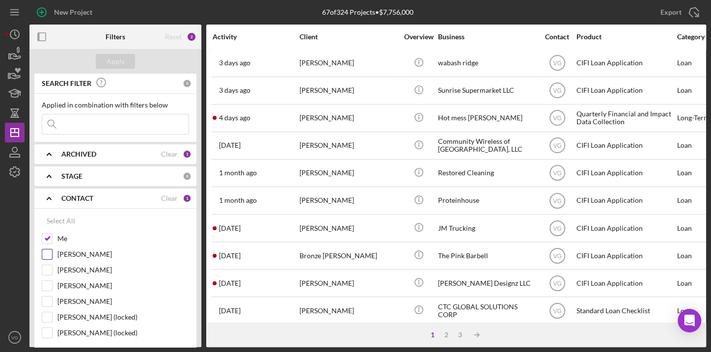
click at [46, 254] on input "[PERSON_NAME]" at bounding box center [47, 255] width 10 height 10
checkbox input "true"
click at [46, 239] on input "Me" at bounding box center [47, 239] width 10 height 10
checkbox input "false"
click at [111, 60] on div "Apply" at bounding box center [116, 61] width 18 height 15
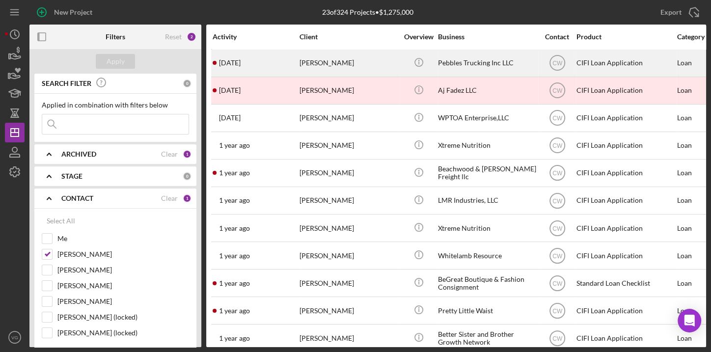
click at [334, 63] on div "[PERSON_NAME]" at bounding box center [349, 63] width 98 height 26
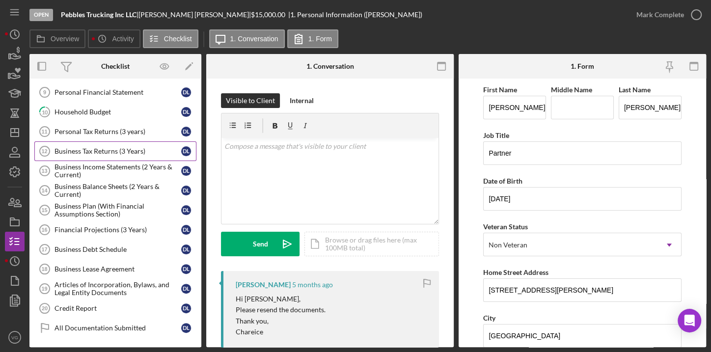
scroll to position [134, 0]
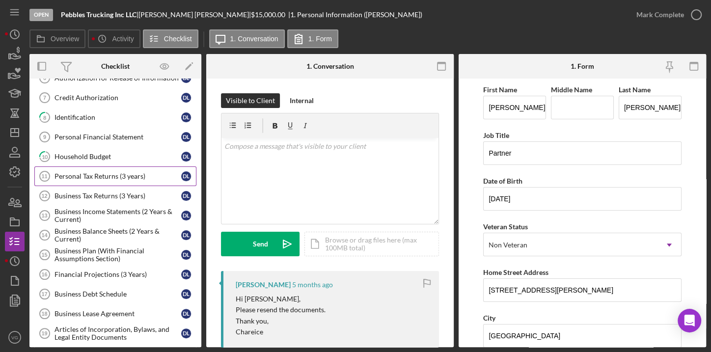
click at [79, 172] on div "Personal Tax Returns (3 years)" at bounding box center [118, 176] width 127 height 8
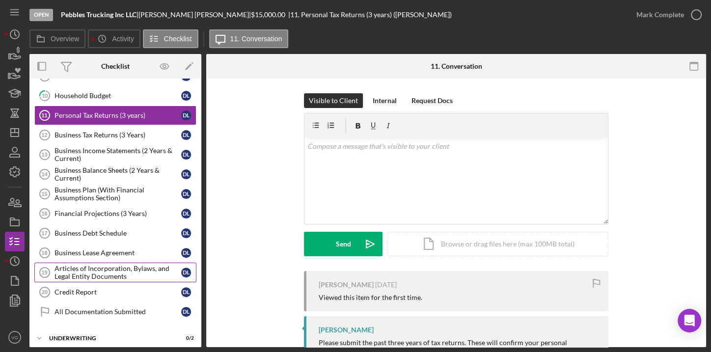
scroll to position [195, 0]
click at [91, 250] on div "Business Lease Agreement" at bounding box center [118, 253] width 127 height 8
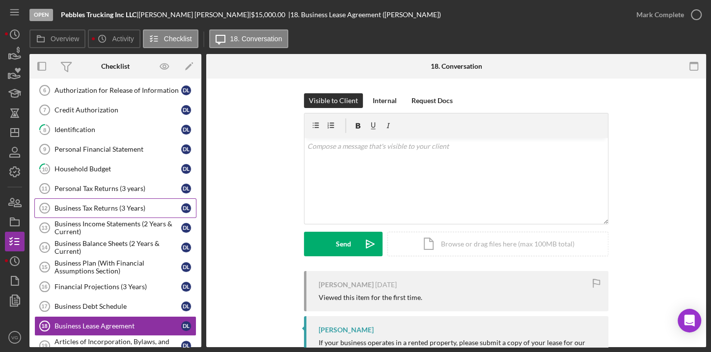
scroll to position [106, 0]
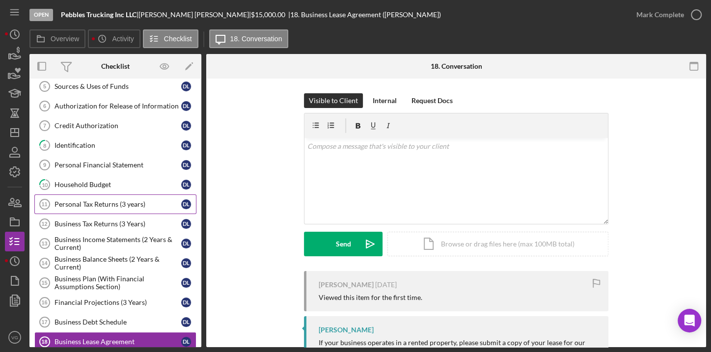
click at [83, 200] on div "Personal Tax Returns (3 years)" at bounding box center [118, 204] width 127 height 8
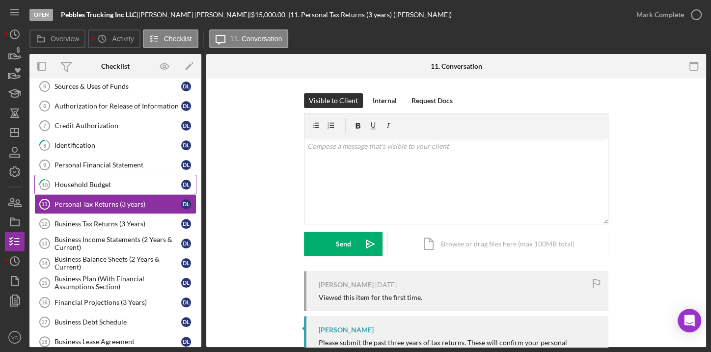
click at [86, 187] on link "10 Household Budget D L" at bounding box center [115, 185] width 162 height 20
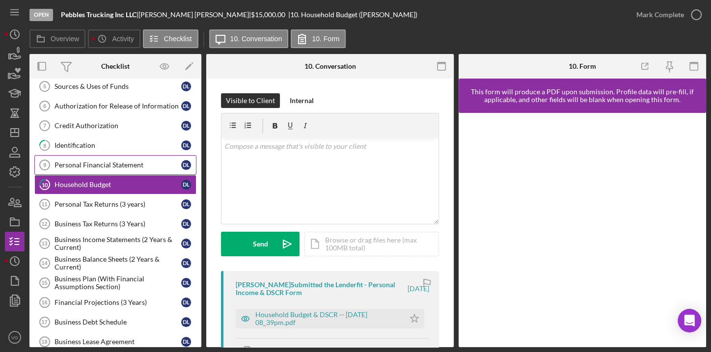
click at [84, 166] on div "Personal Financial Statement" at bounding box center [118, 165] width 127 height 8
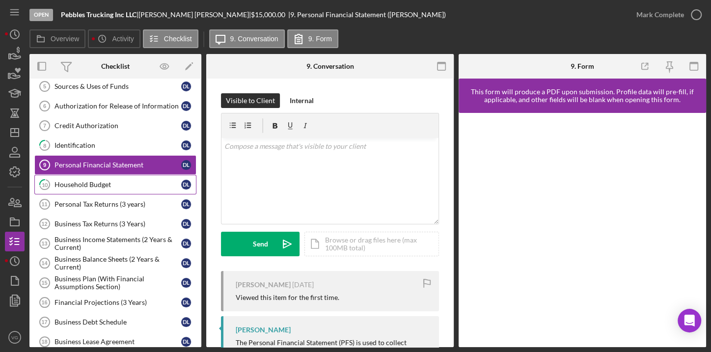
click at [87, 186] on div "Household Budget" at bounding box center [118, 185] width 127 height 8
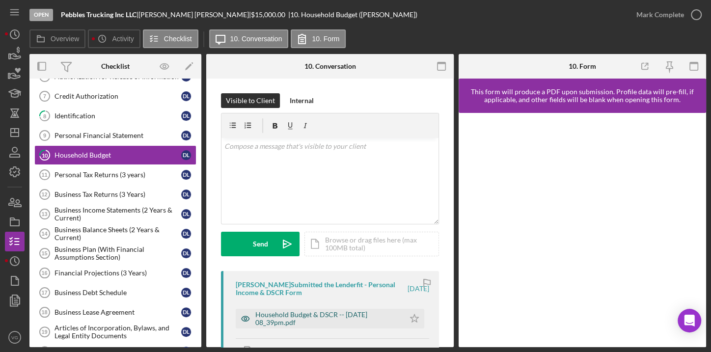
scroll to position [150, 0]
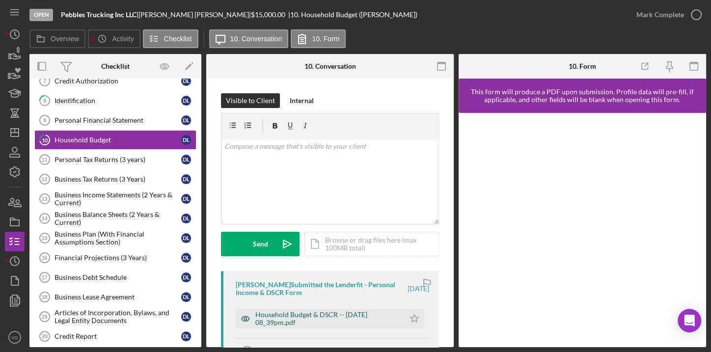
click at [323, 318] on div "Household Budget & DSCR -- [DATE] 08_39pm.pdf" at bounding box center [327, 319] width 144 height 16
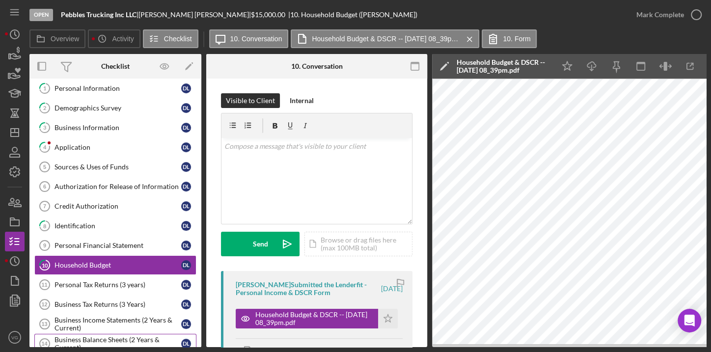
scroll to position [17, 0]
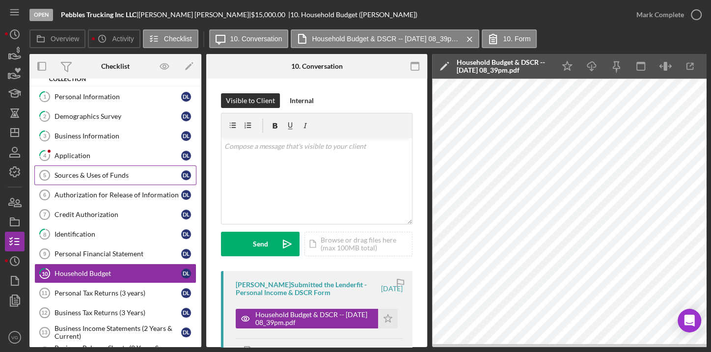
click at [95, 180] on link "Sources & Uses of Funds 5 Sources & Uses of Funds D L" at bounding box center [115, 176] width 162 height 20
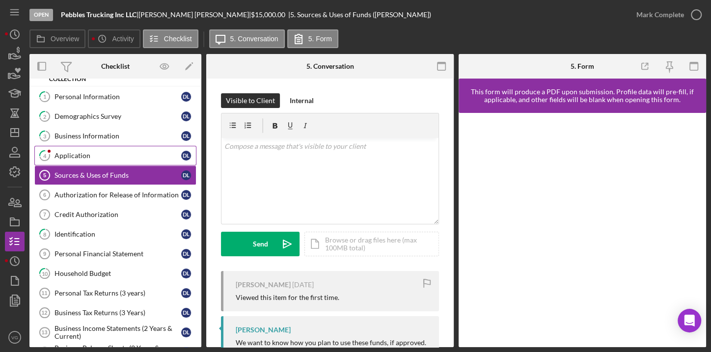
click at [96, 156] on div "Application" at bounding box center [118, 156] width 127 height 8
